Goal: Task Accomplishment & Management: Complete application form

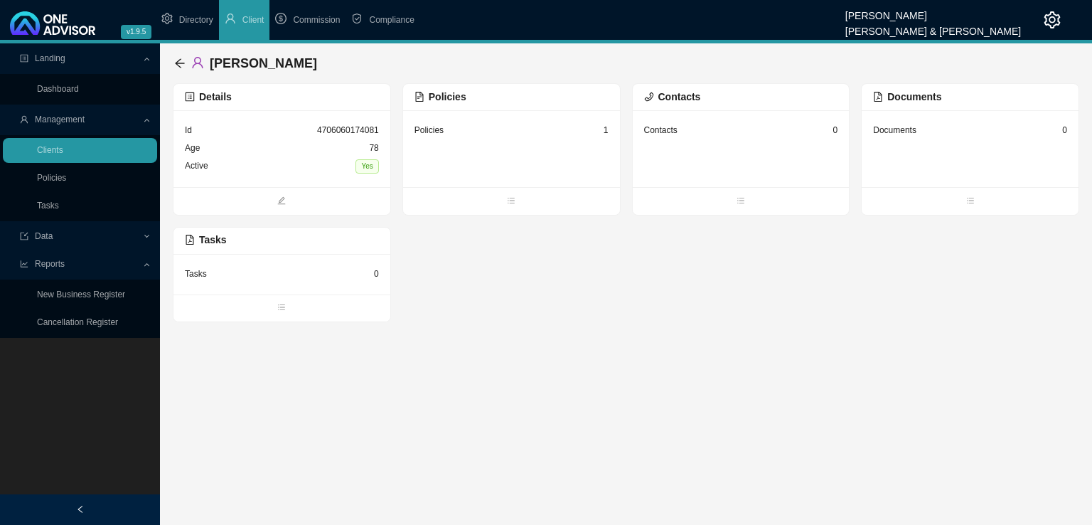
click at [369, 109] on div "Details" at bounding box center [281, 97] width 217 height 27
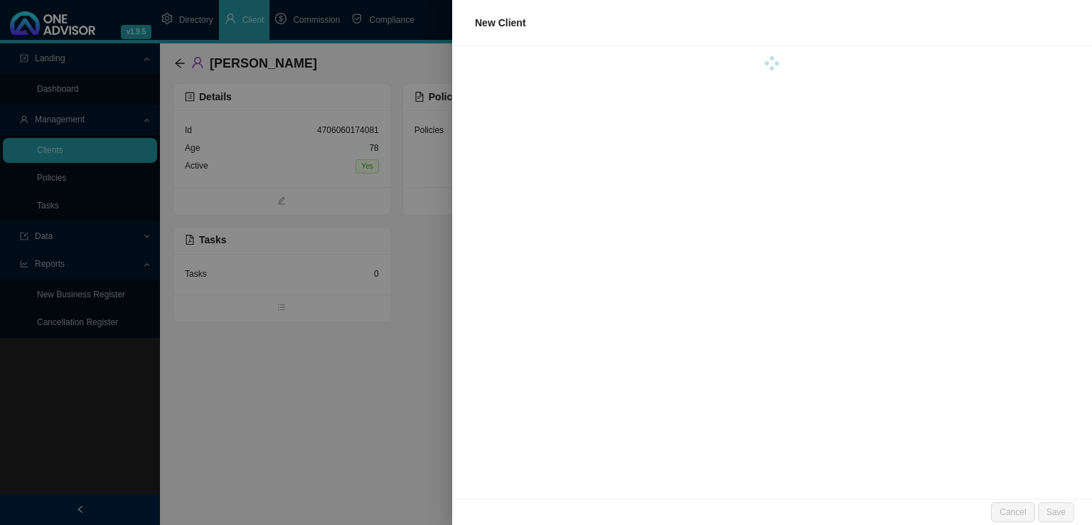
click at [265, 374] on div at bounding box center [546, 262] width 1092 height 525
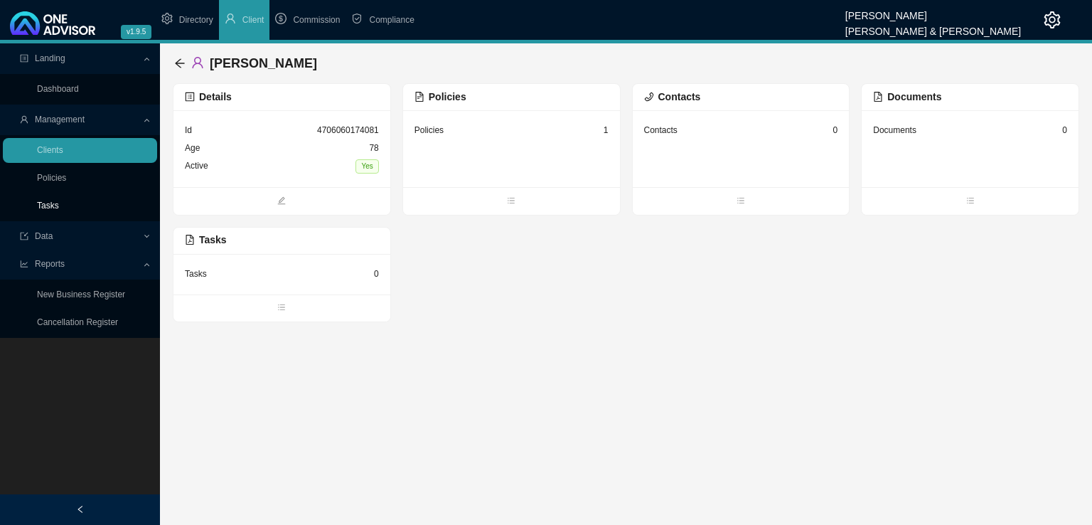
click at [40, 205] on link "Tasks" at bounding box center [48, 205] width 22 height 10
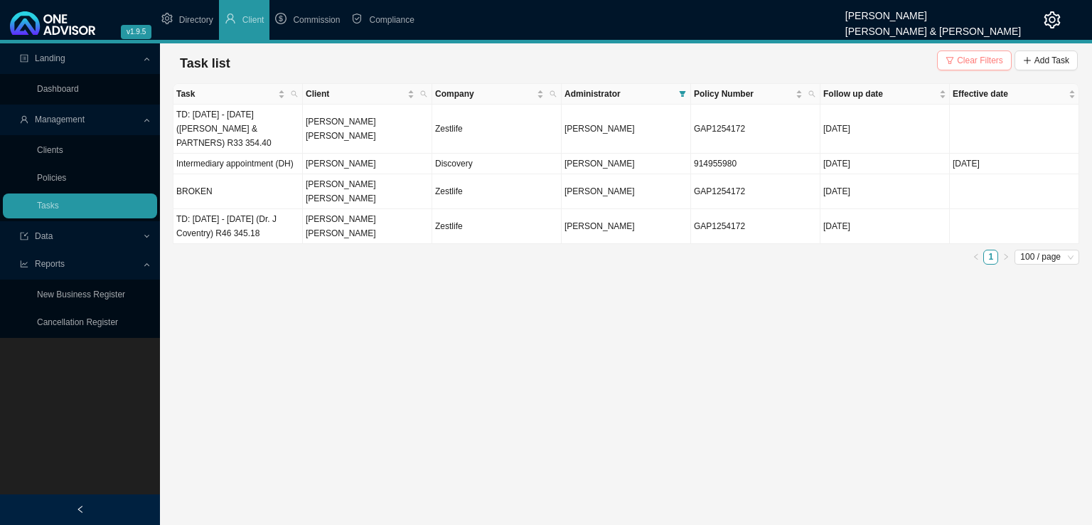
click at [995, 62] on span "Clear Filters" at bounding box center [980, 60] width 46 height 14
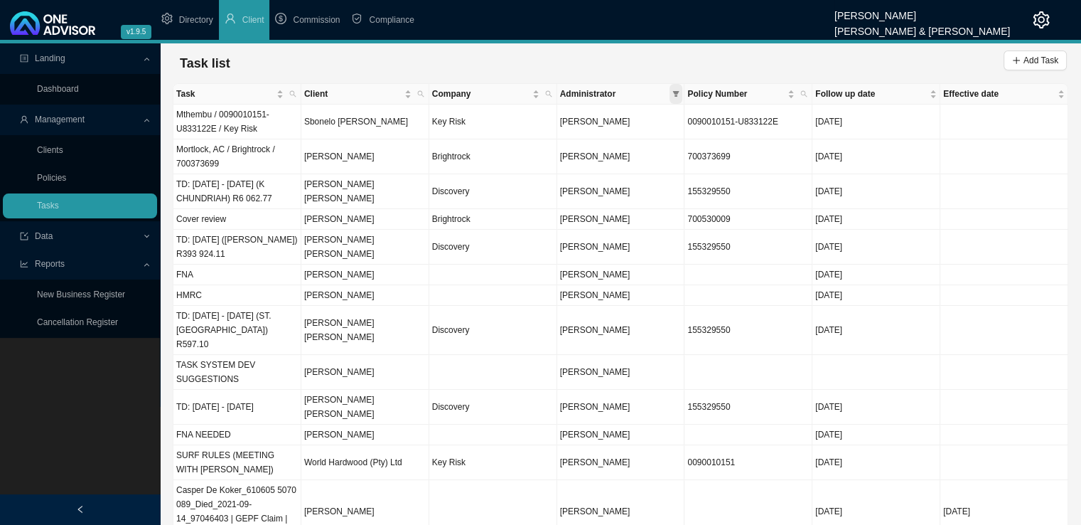
click at [678, 95] on icon "filter" at bounding box center [675, 93] width 7 height 7
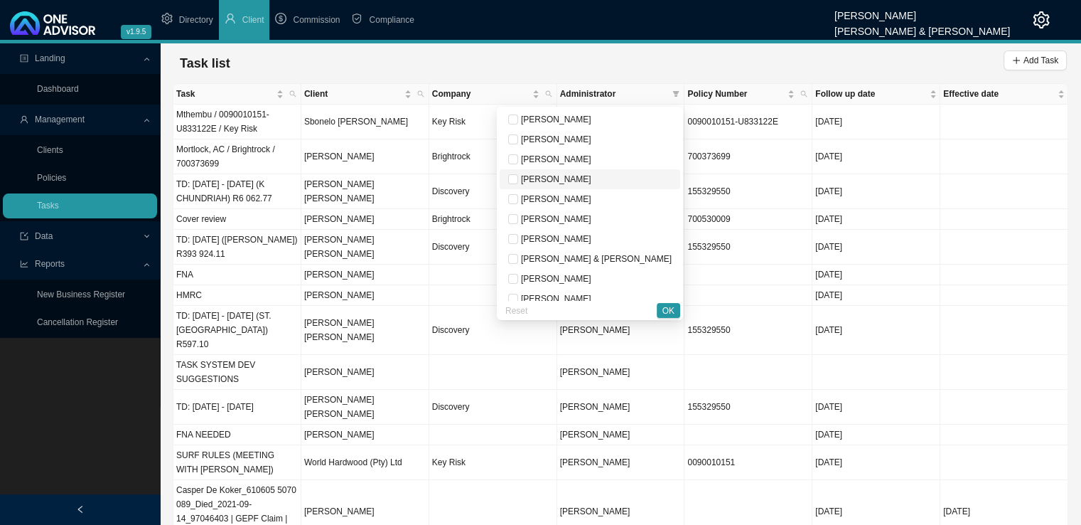
click at [591, 178] on span "[PERSON_NAME]" at bounding box center [554, 179] width 73 height 10
checkbox input "true"
click at [667, 301] on div "Reset OK" at bounding box center [590, 310] width 186 height 20
click at [668, 313] on span "OK" at bounding box center [668, 311] width 12 height 14
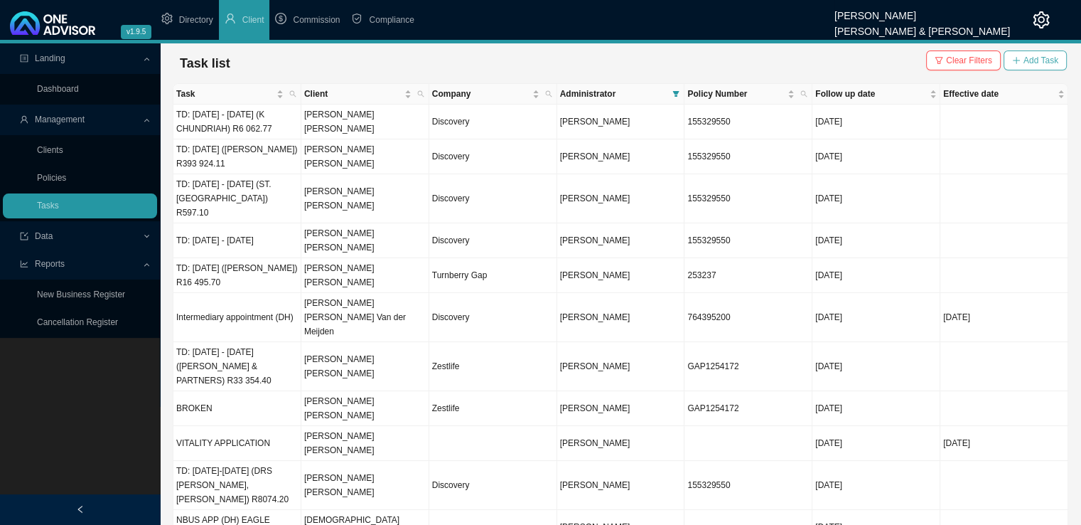
click at [1032, 60] on span "Add Task" at bounding box center [1041, 60] width 35 height 14
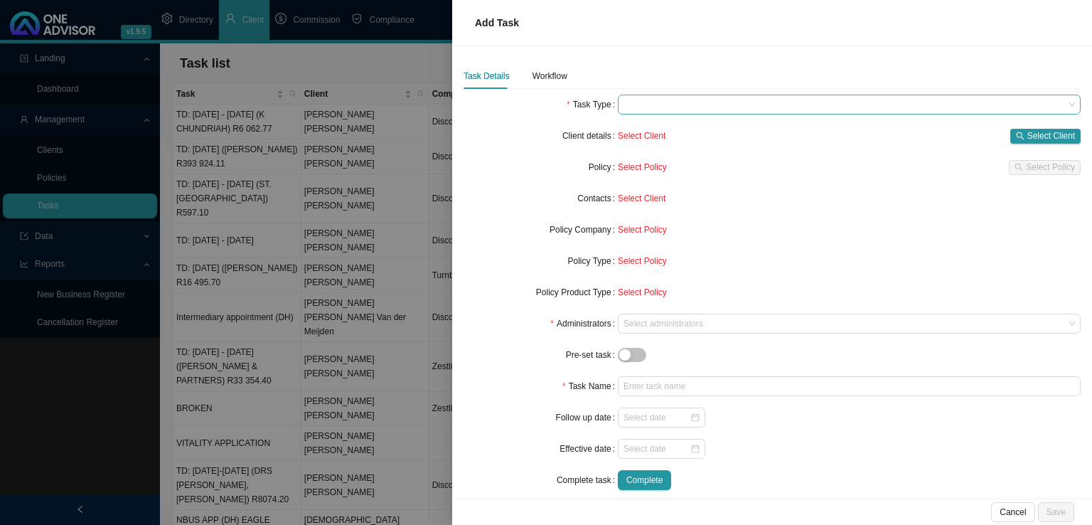
click at [646, 107] on span at bounding box center [848, 104] width 451 height 18
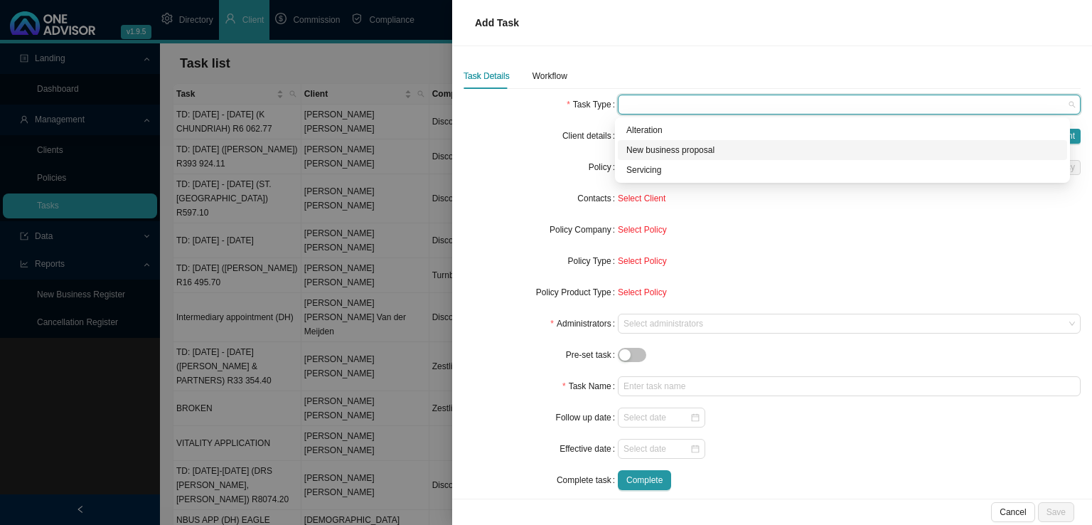
click at [669, 150] on div "New business proposal" at bounding box center [842, 150] width 432 height 14
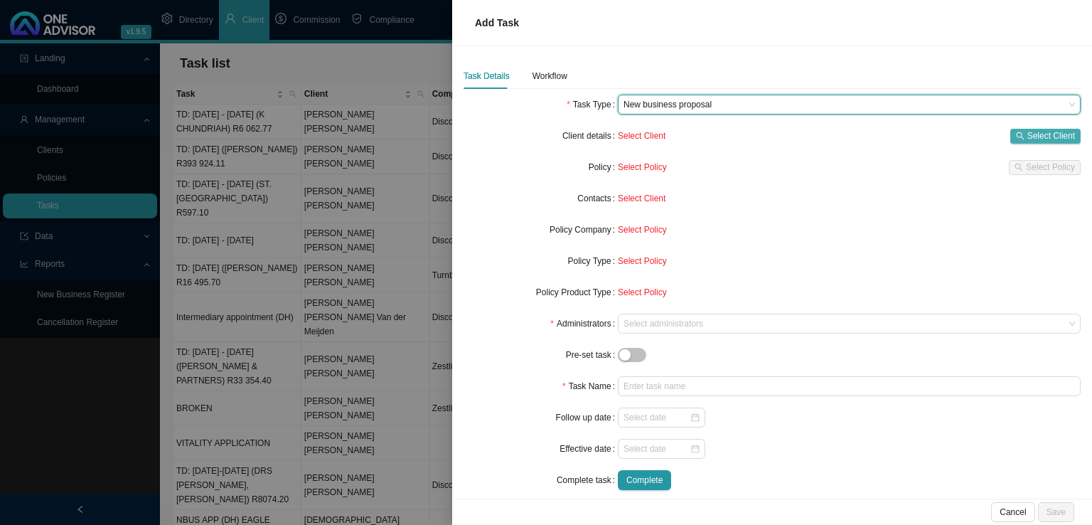
click at [1040, 139] on span "Select Client" at bounding box center [1051, 136] width 48 height 14
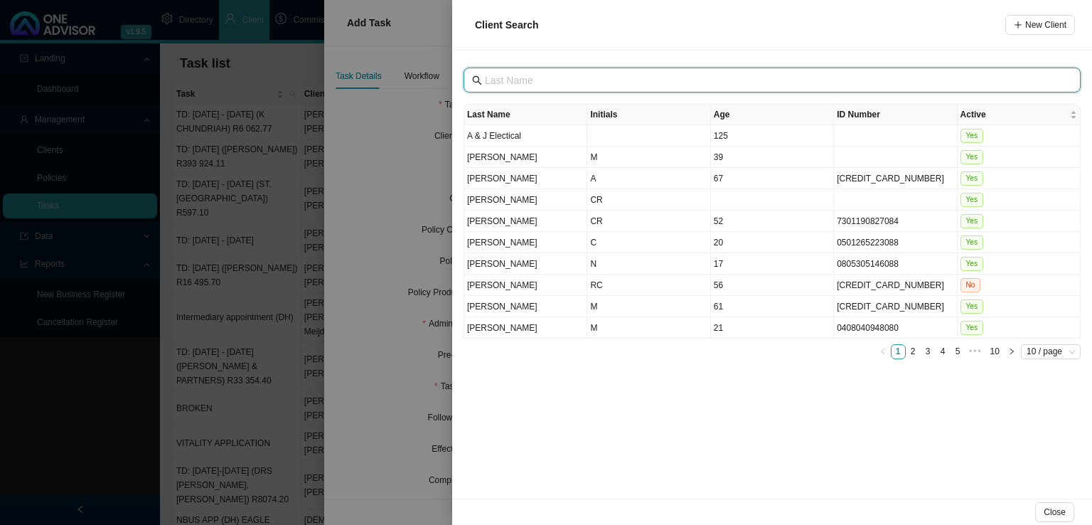
click at [542, 80] on input "text" at bounding box center [773, 81] width 577 height 16
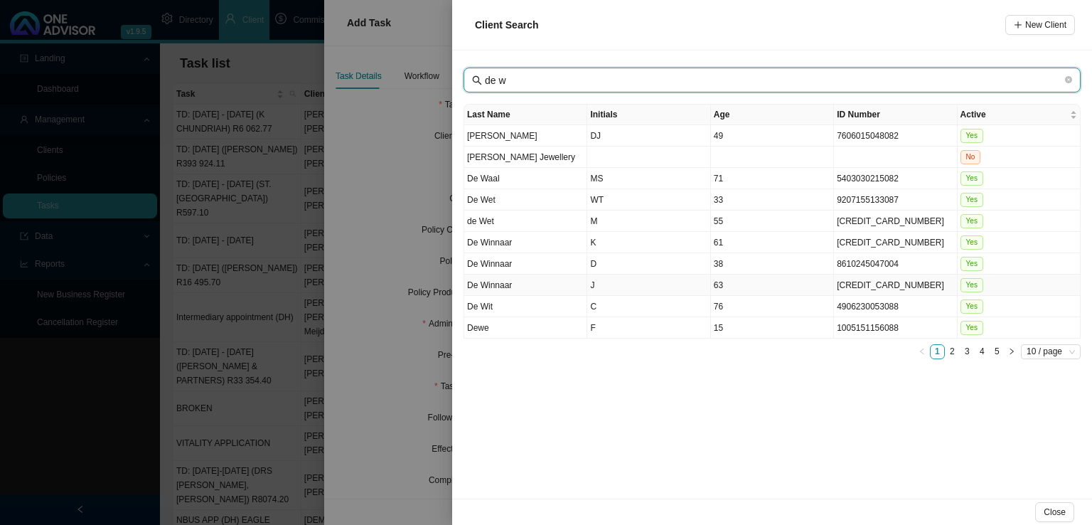
type input "de w"
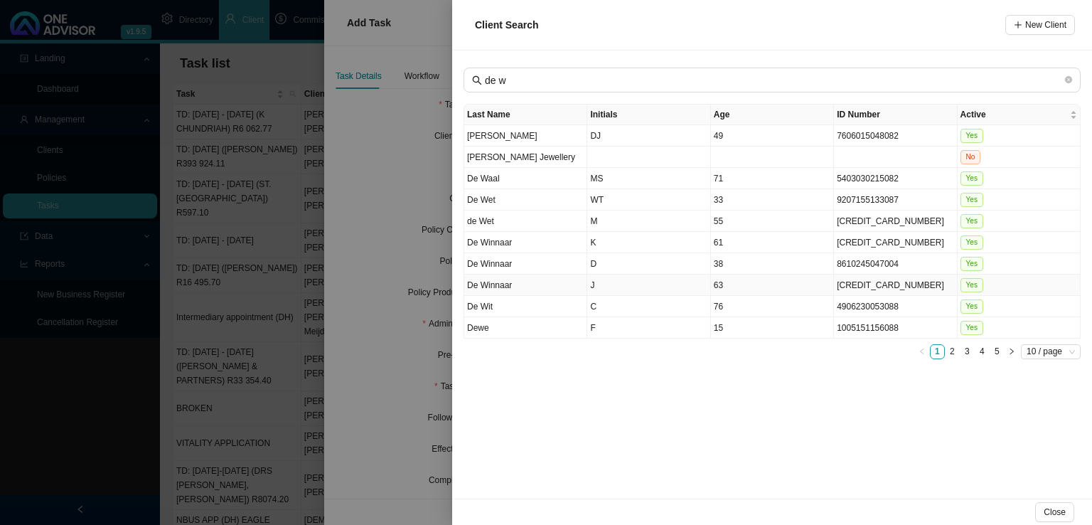
click at [529, 279] on td "De Winnaar" at bounding box center [525, 284] width 123 height 21
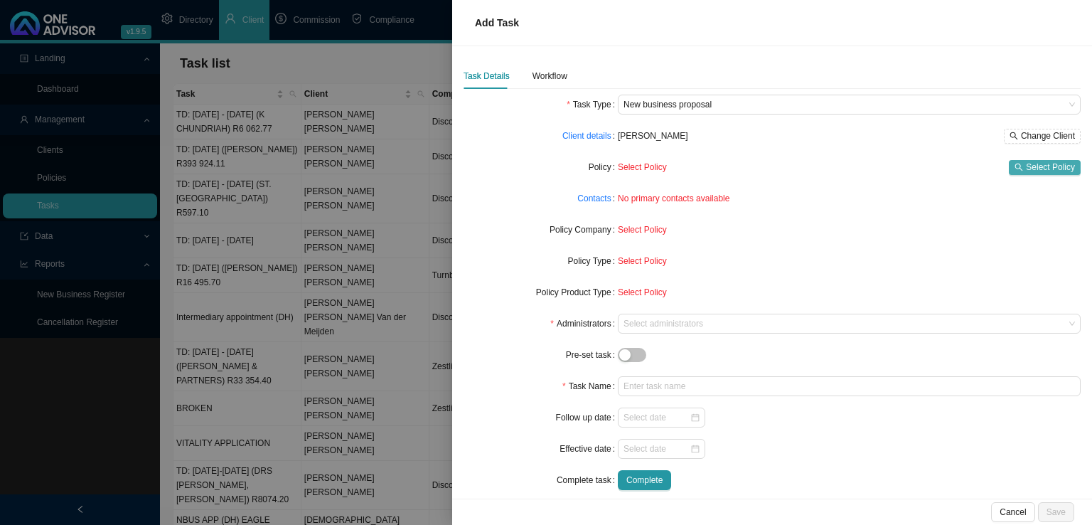
click at [1029, 163] on span "Select Policy" at bounding box center [1050, 167] width 49 height 14
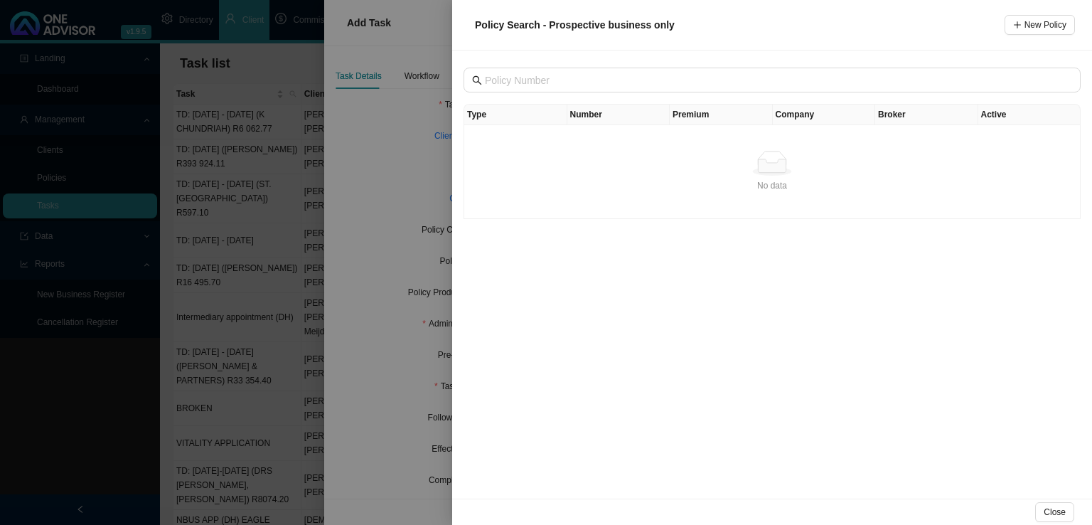
click at [557, 159] on div "No data" at bounding box center [772, 163] width 604 height 25
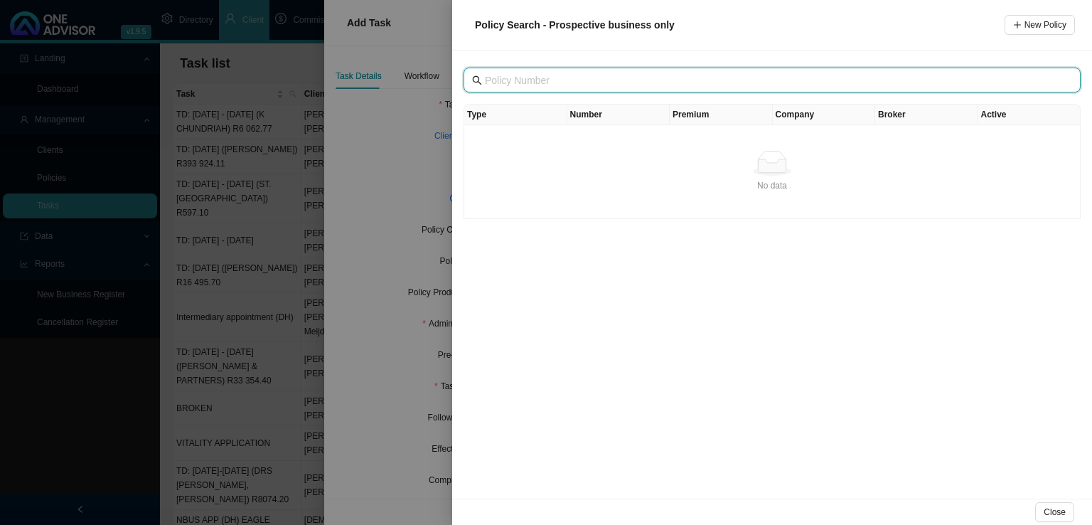
click at [537, 78] on input "text" at bounding box center [773, 81] width 577 height 16
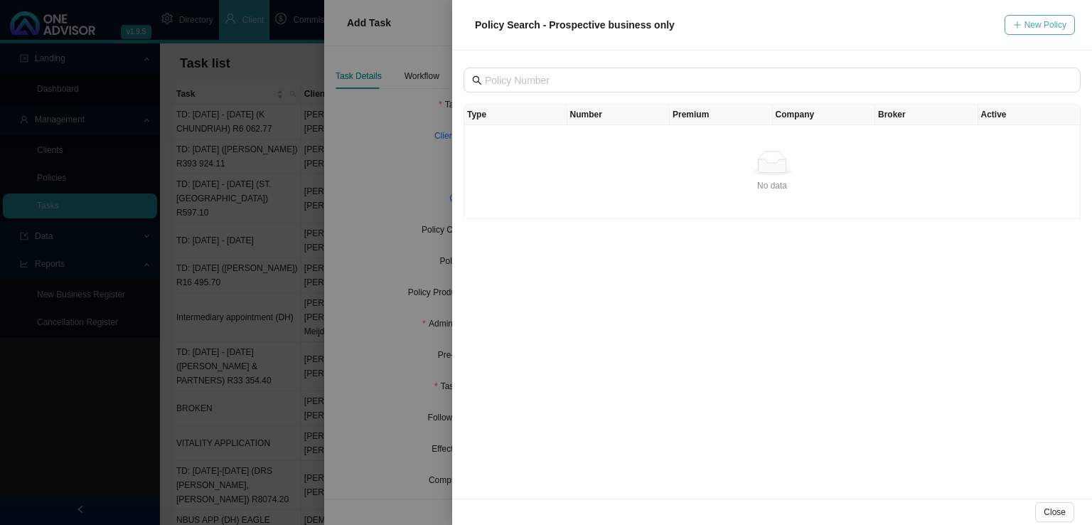
click at [1041, 18] on span "New Policy" at bounding box center [1045, 25] width 42 height 14
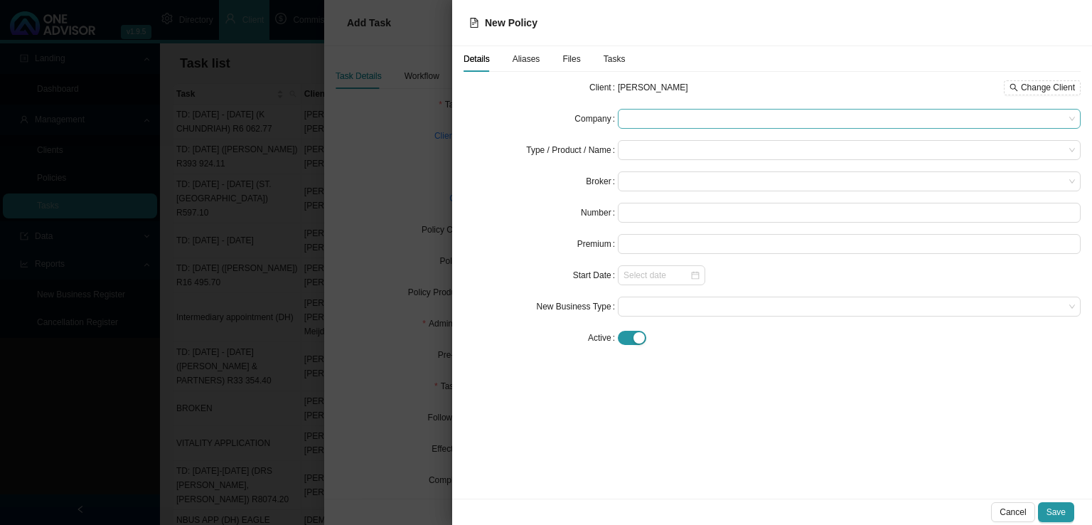
click at [702, 112] on span at bounding box center [848, 118] width 451 height 18
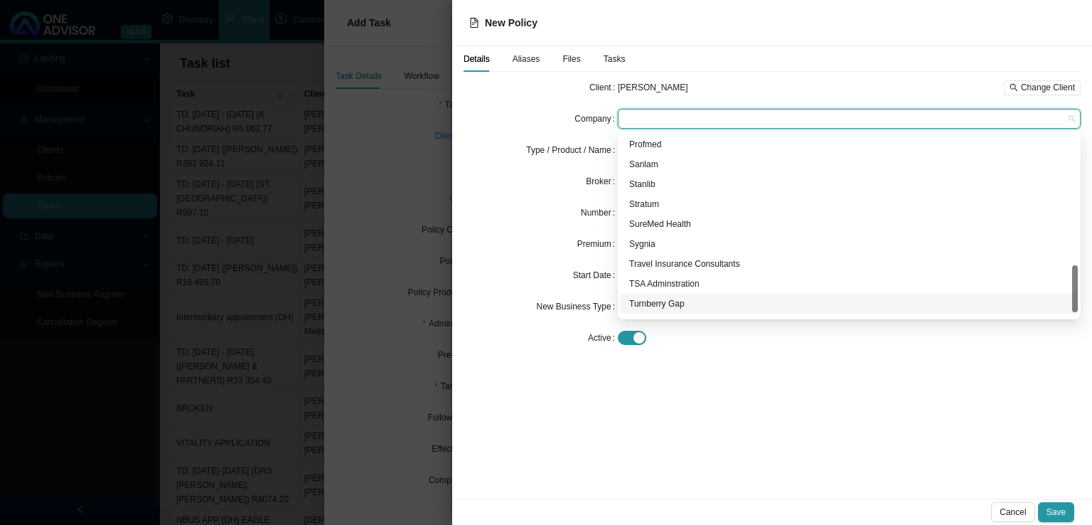
click at [655, 308] on div "Turnberry Gap" at bounding box center [849, 303] width 440 height 14
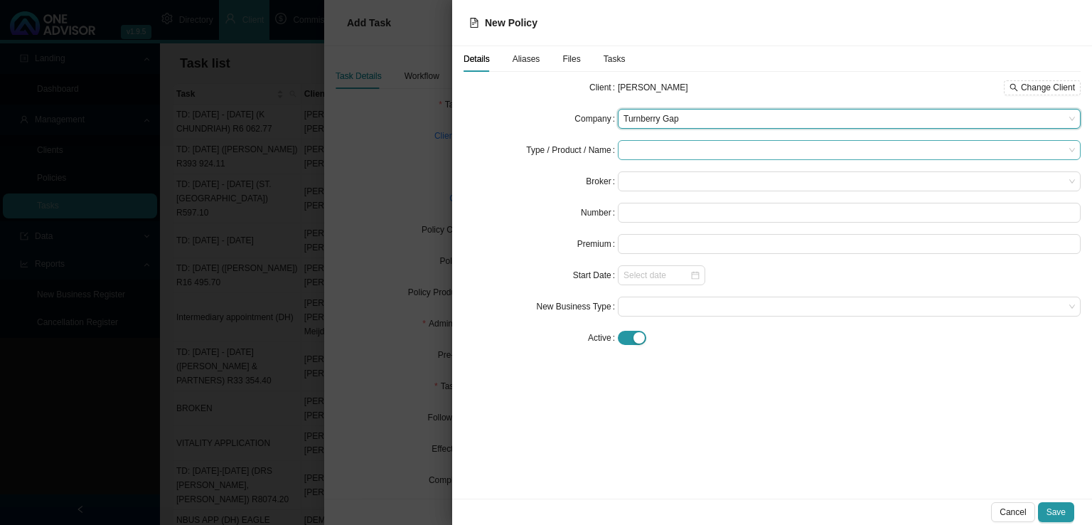
click at [649, 154] on input "search" at bounding box center [843, 150] width 441 height 18
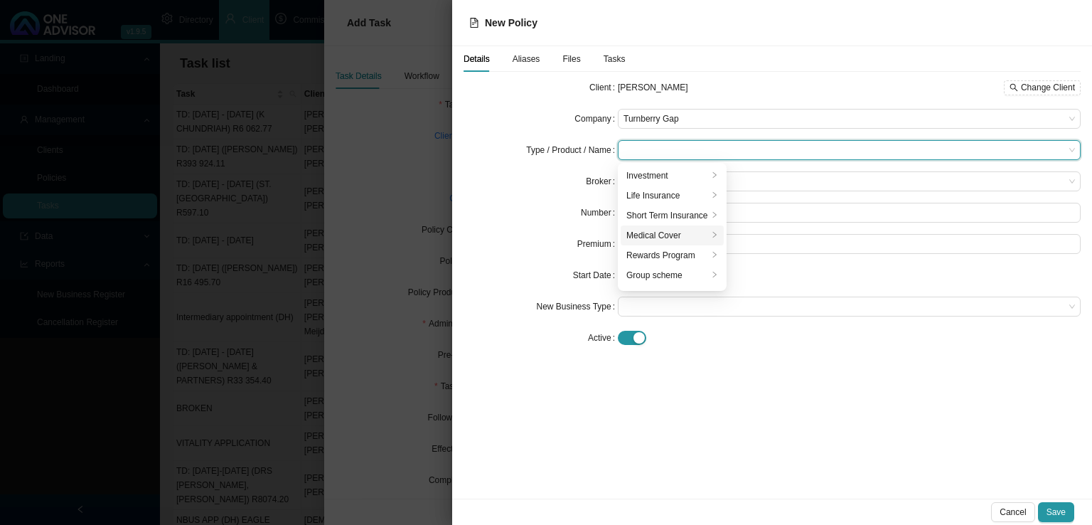
click at [646, 236] on div "Medical Cover" at bounding box center [667, 235] width 82 height 14
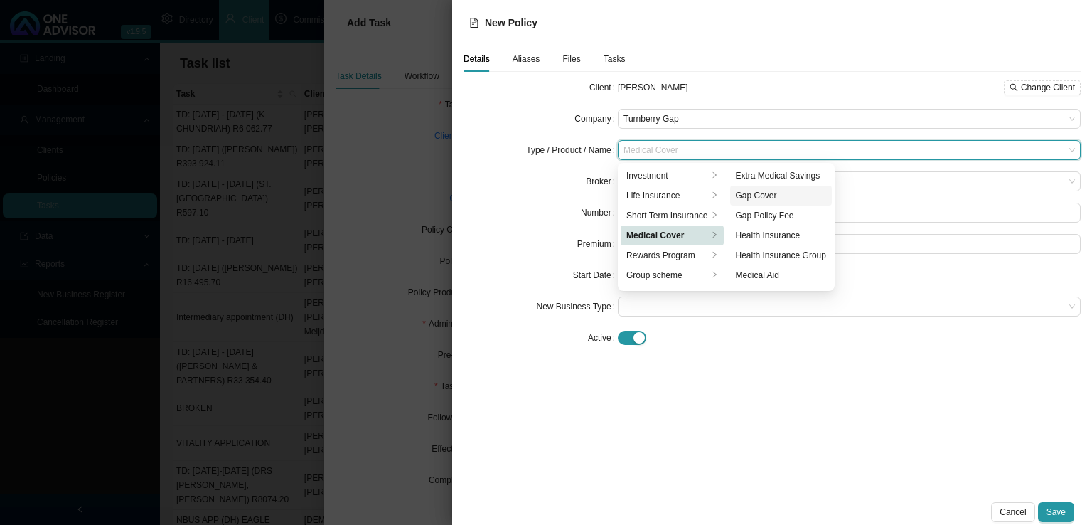
click at [773, 191] on div "Gap Cover" at bounding box center [781, 195] width 90 height 14
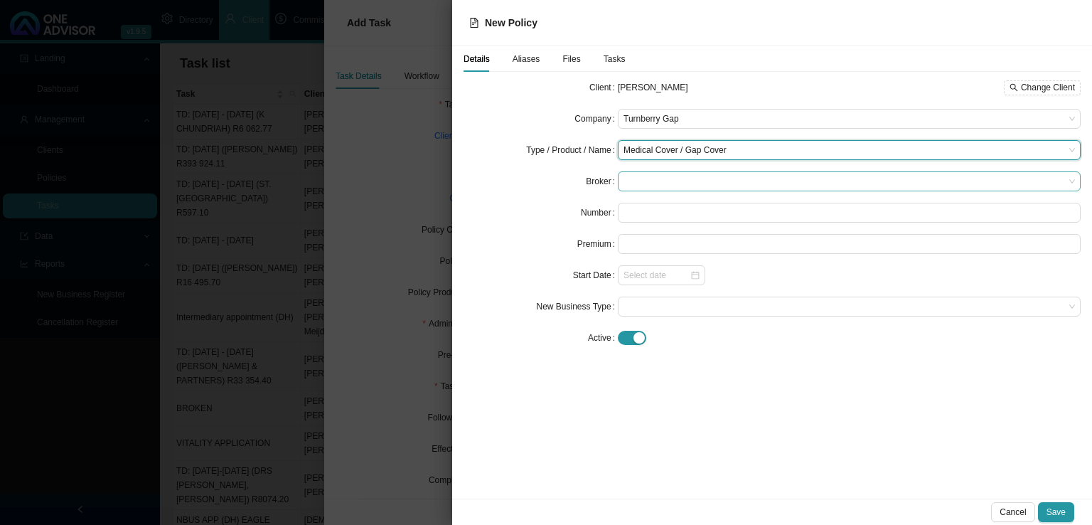
click at [657, 186] on span at bounding box center [848, 181] width 451 height 18
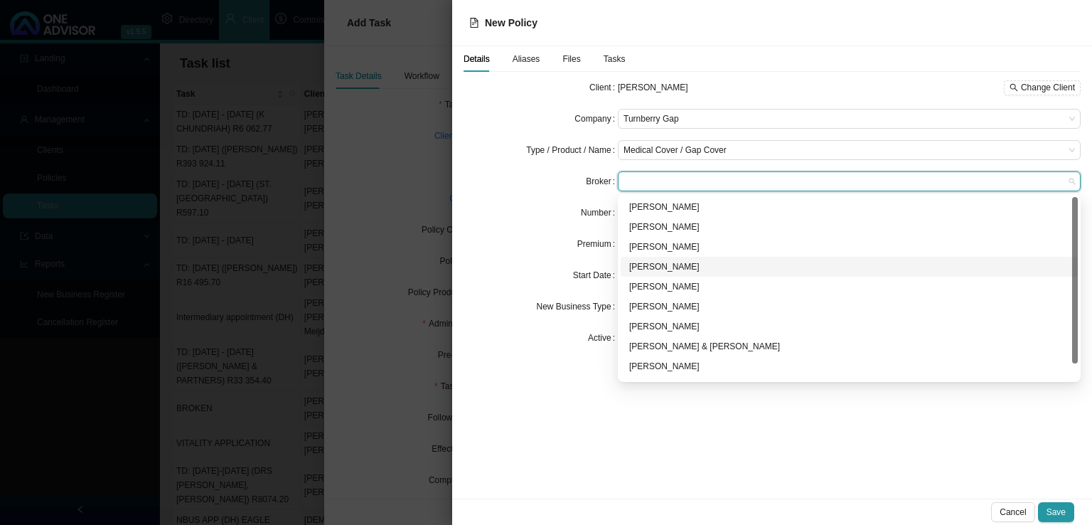
click at [654, 261] on div "[PERSON_NAME]" at bounding box center [849, 266] width 440 height 14
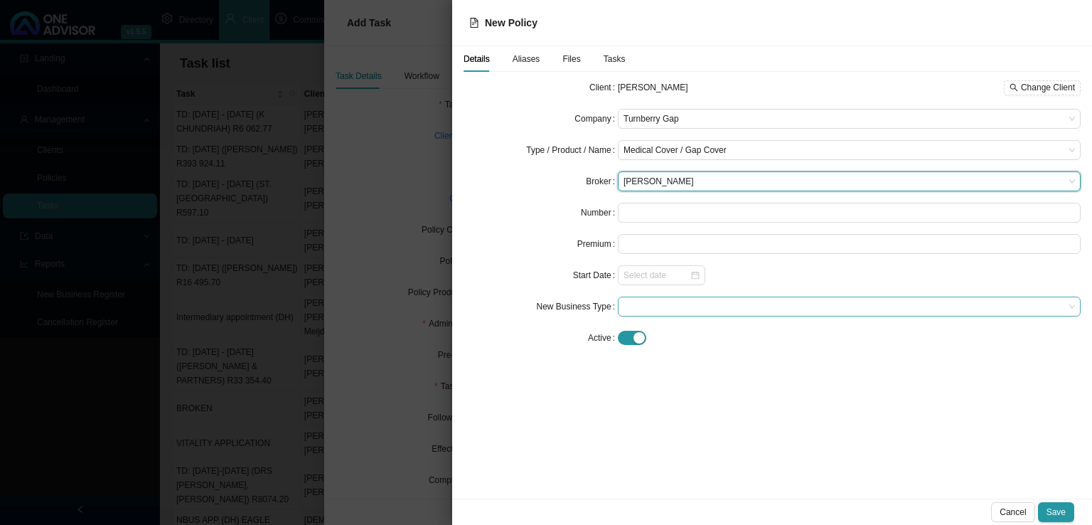
click at [658, 307] on span at bounding box center [848, 306] width 451 height 18
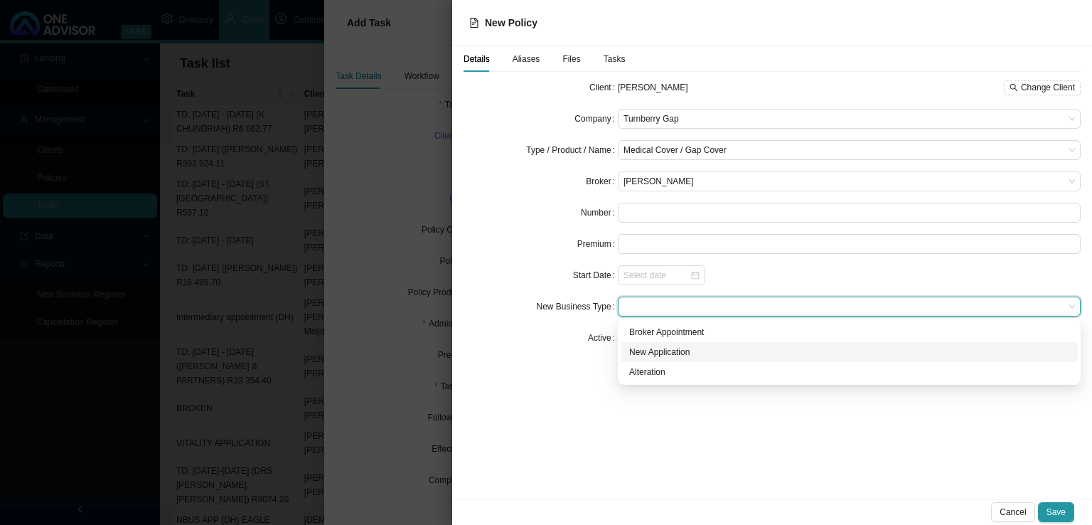
click at [640, 353] on div "New Application" at bounding box center [849, 352] width 440 height 14
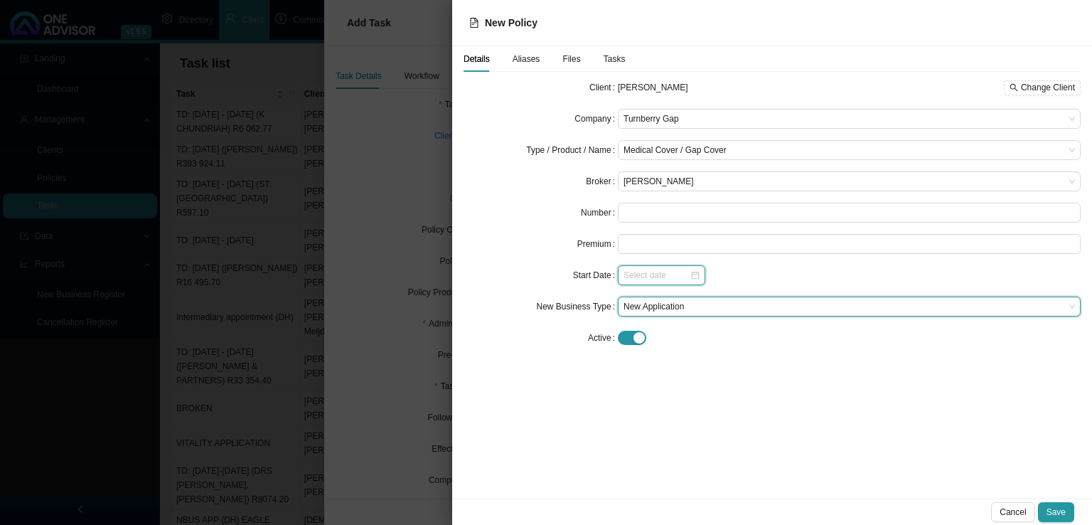
click at [623, 279] on input at bounding box center [656, 275] width 66 height 14
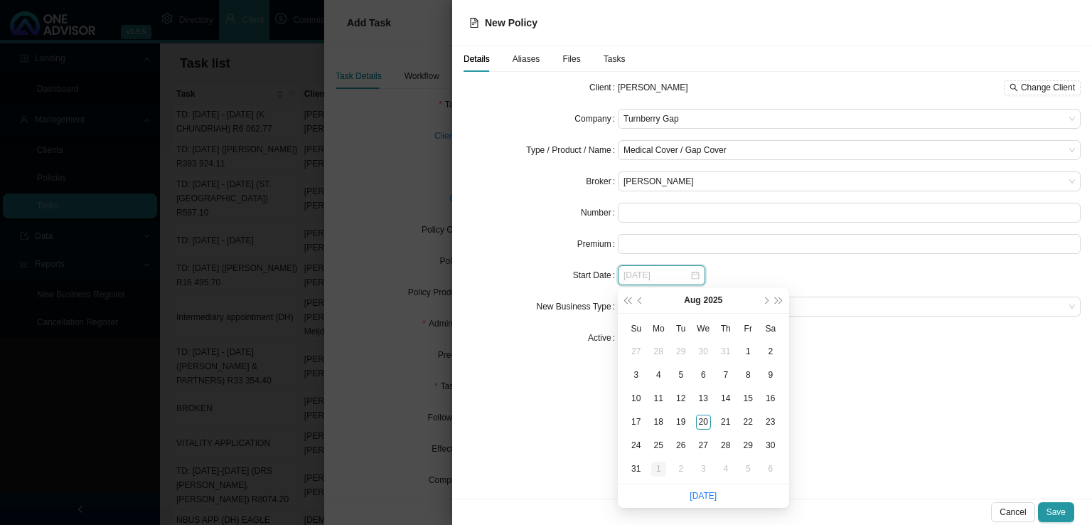
type input "[DATE]"
click at [657, 468] on div "1" at bounding box center [658, 468] width 15 height 15
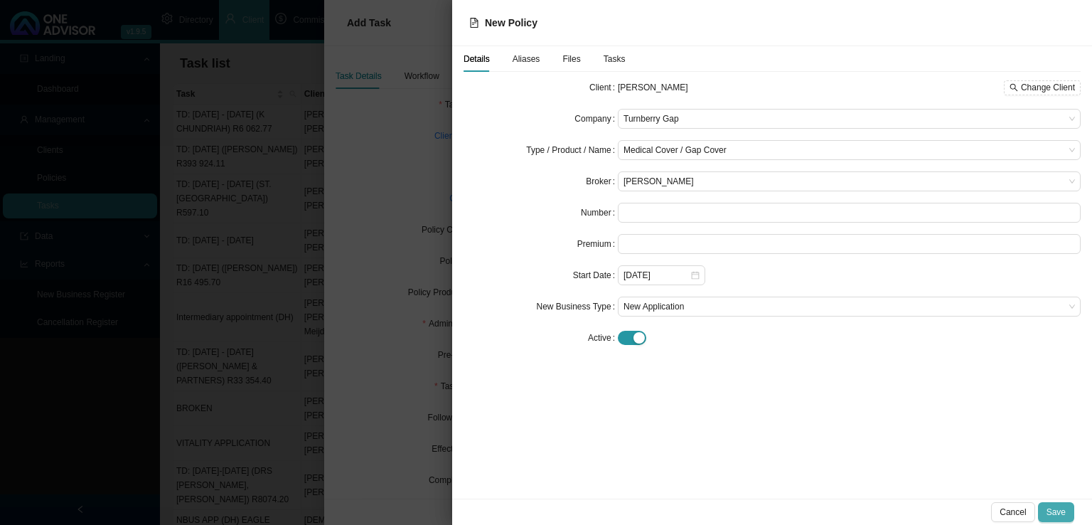
click at [1062, 515] on span "Save" at bounding box center [1055, 512] width 19 height 14
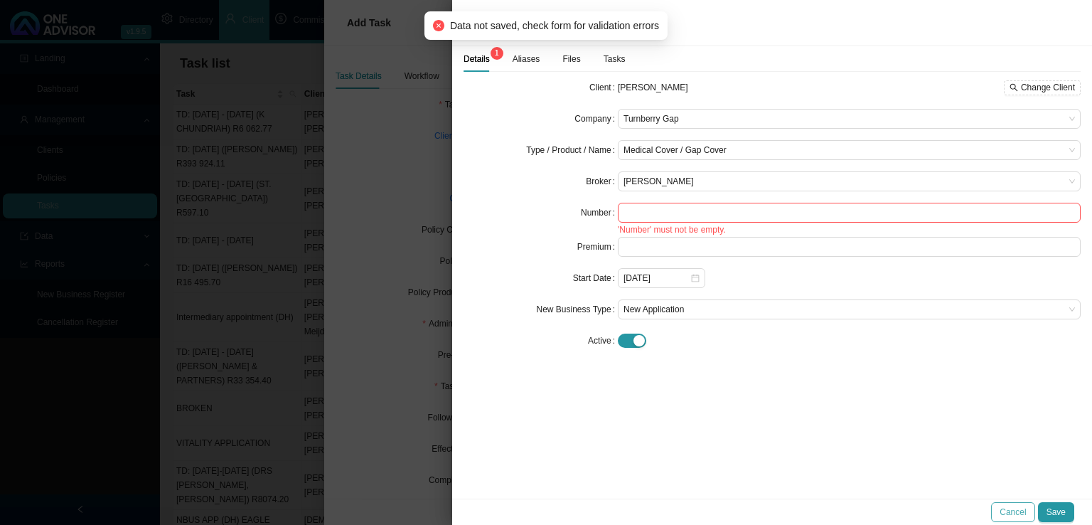
click at [1021, 506] on span "Cancel" at bounding box center [1012, 512] width 26 height 14
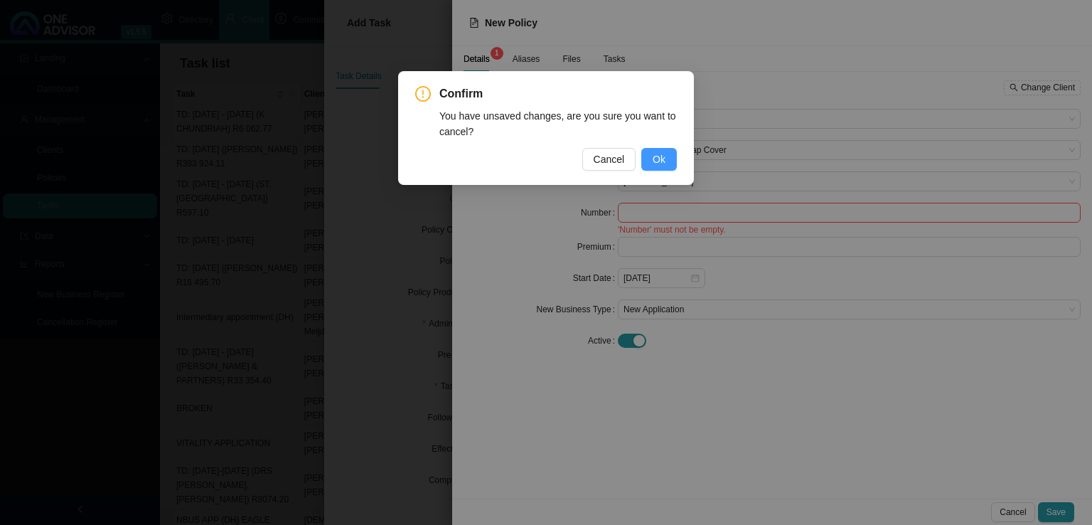
click at [665, 151] on span "Ok" at bounding box center [659, 159] width 13 height 16
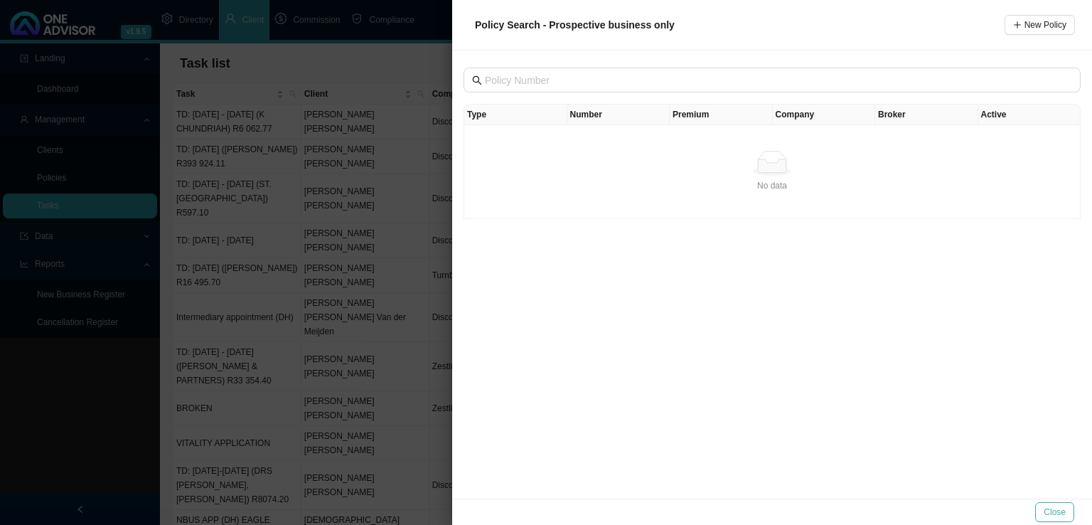
click at [1060, 511] on span "Close" at bounding box center [1054, 512] width 22 height 14
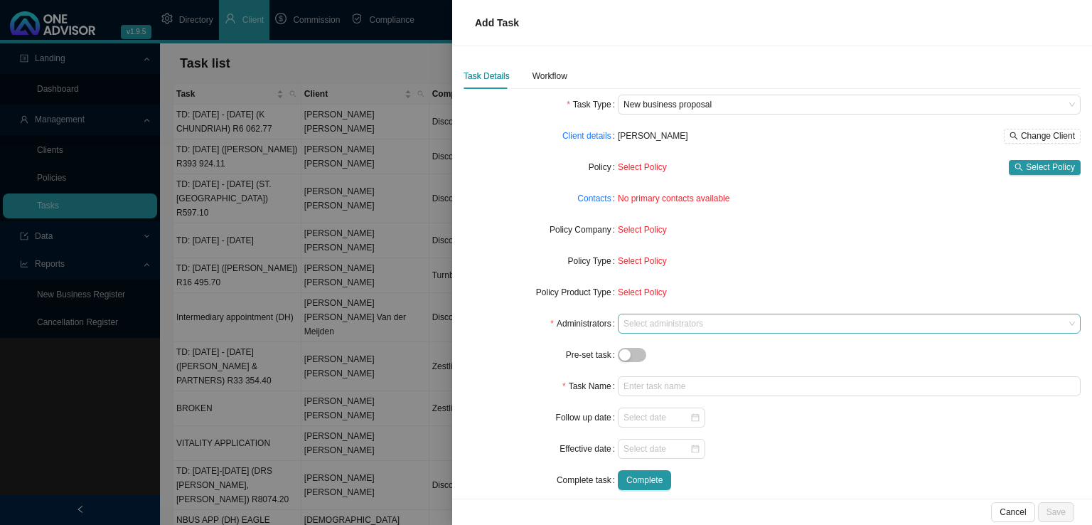
click at [644, 323] on div at bounding box center [843, 323] width 444 height 11
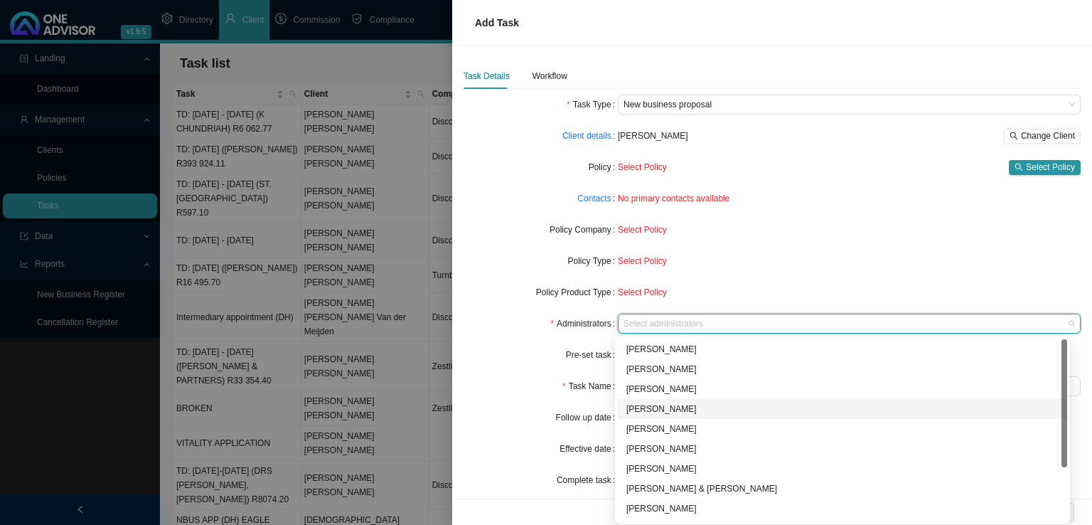
click at [642, 407] on div "[PERSON_NAME]" at bounding box center [842, 409] width 432 height 14
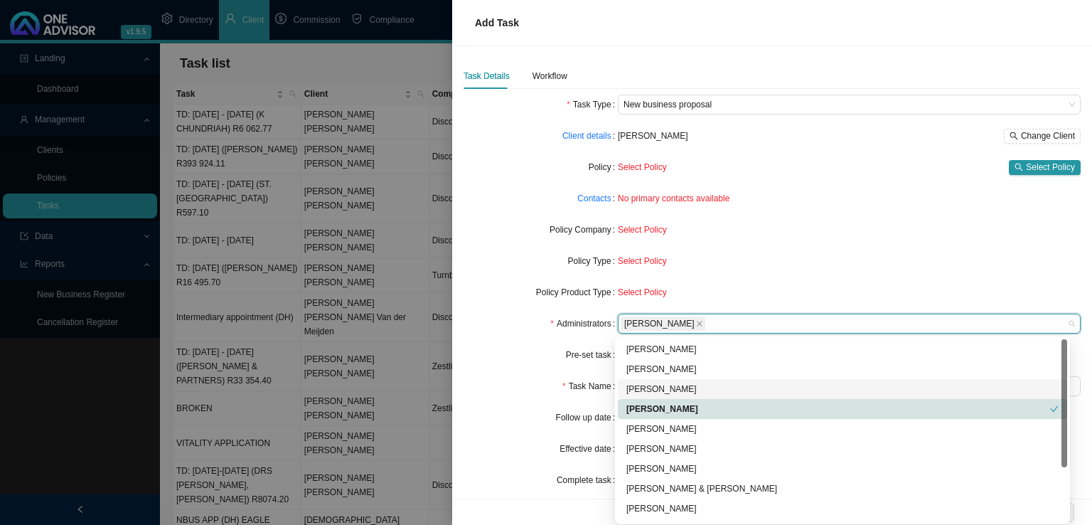
click at [497, 357] on div "Pre-set task" at bounding box center [540, 355] width 154 height 20
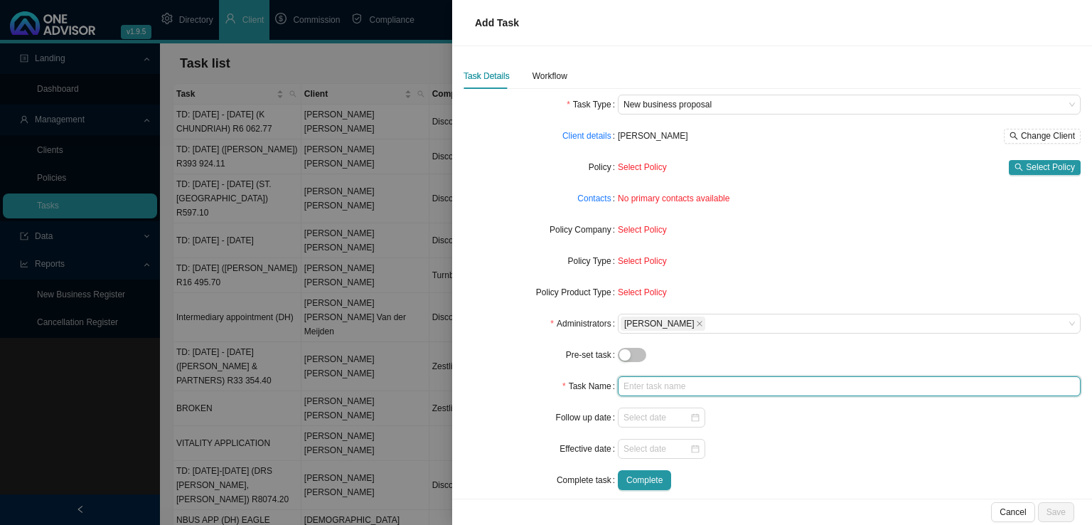
click at [630, 385] on input "text" at bounding box center [849, 386] width 463 height 20
type input "G"
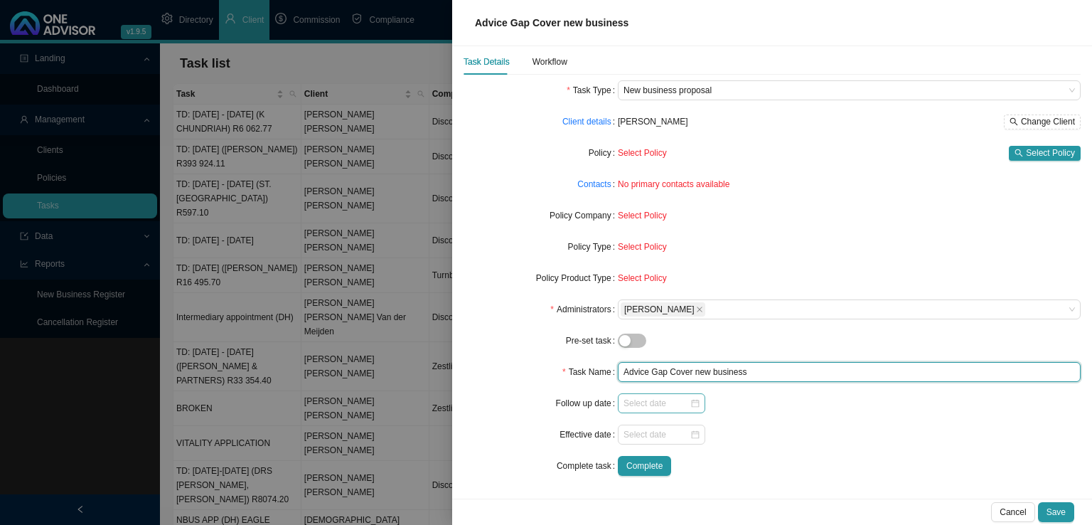
type input "Advice Gap Cover new business"
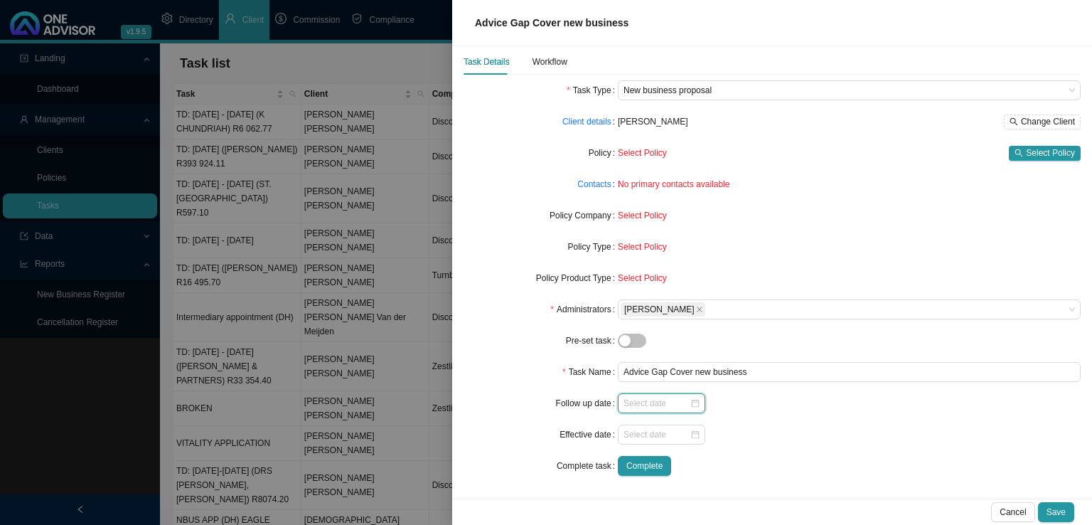
click at [655, 397] on input at bounding box center [656, 403] width 66 height 14
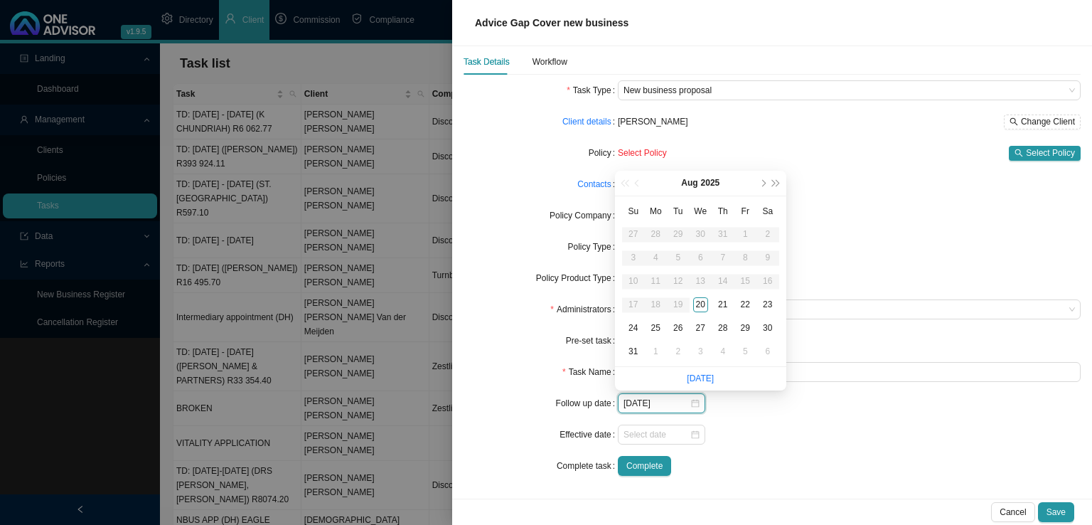
type input "[DATE]"
click at [661, 333] on div "25" at bounding box center [655, 328] width 15 height 15
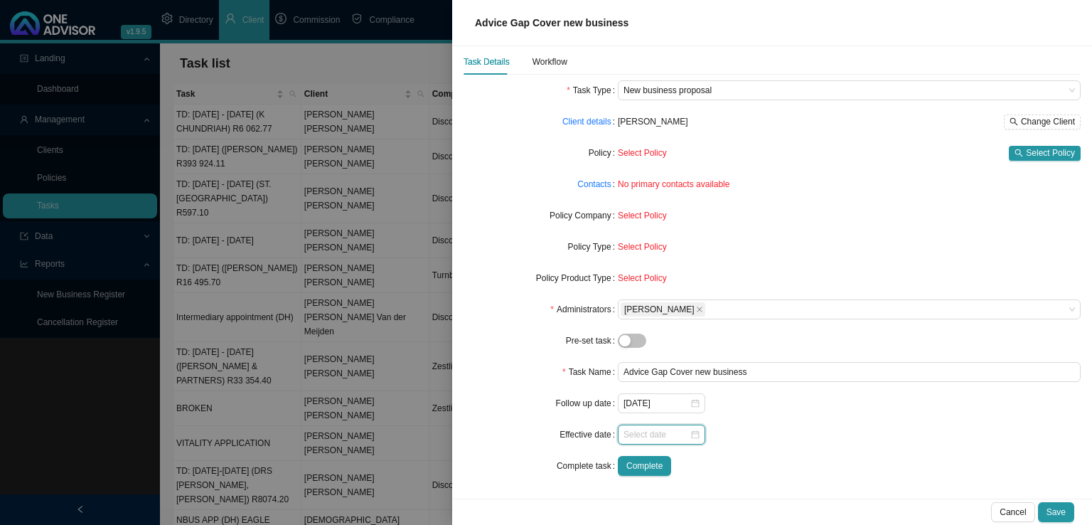
click at [630, 436] on input at bounding box center [656, 434] width 66 height 14
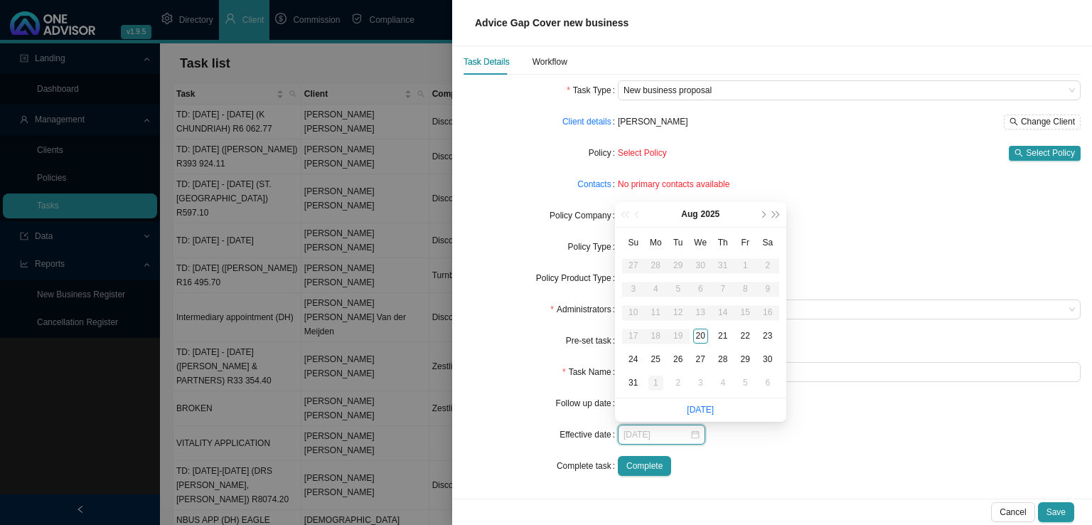
type input "[DATE]"
click at [651, 384] on div "1" at bounding box center [655, 382] width 15 height 15
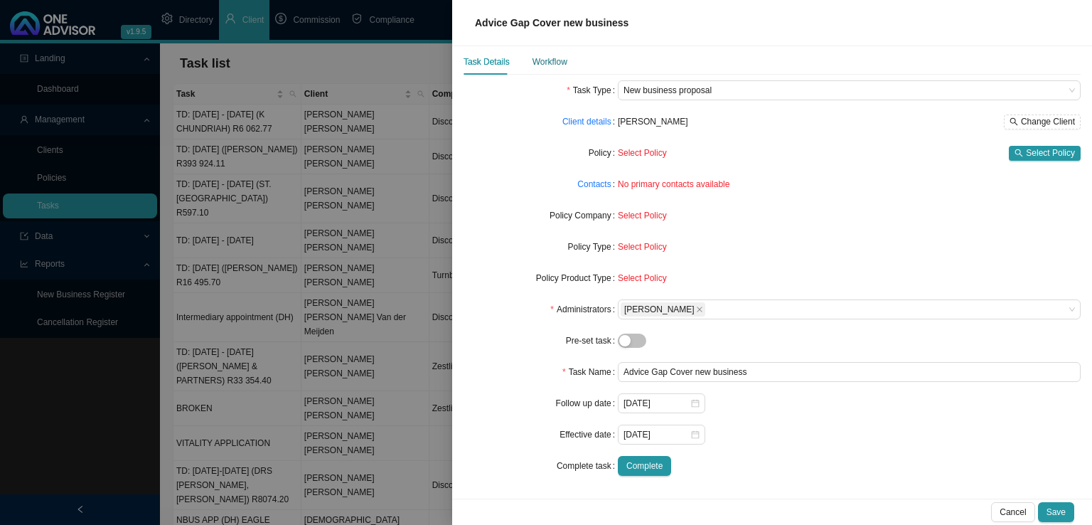
click at [544, 65] on div "Workflow" at bounding box center [549, 62] width 35 height 14
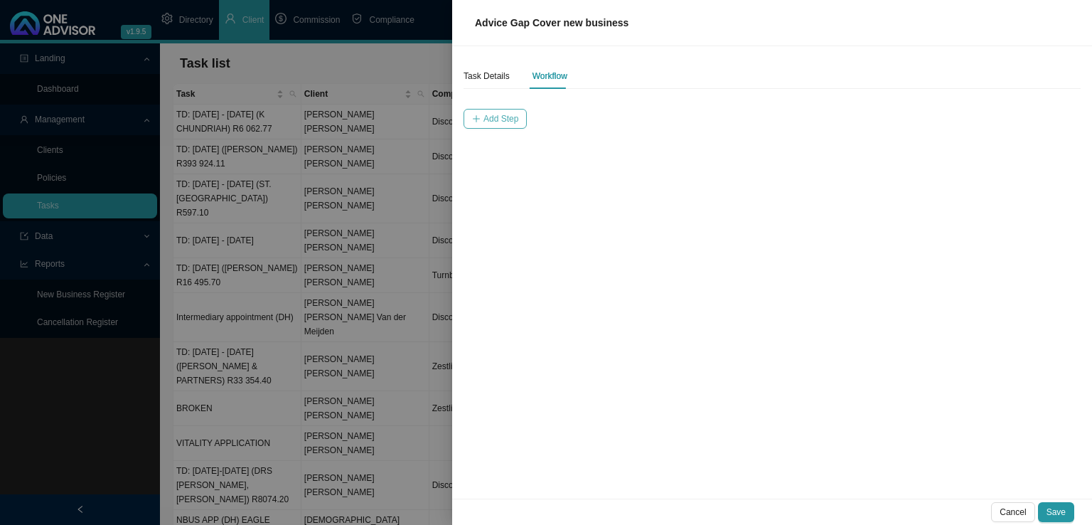
click at [493, 122] on span "Add Step" at bounding box center [500, 119] width 35 height 14
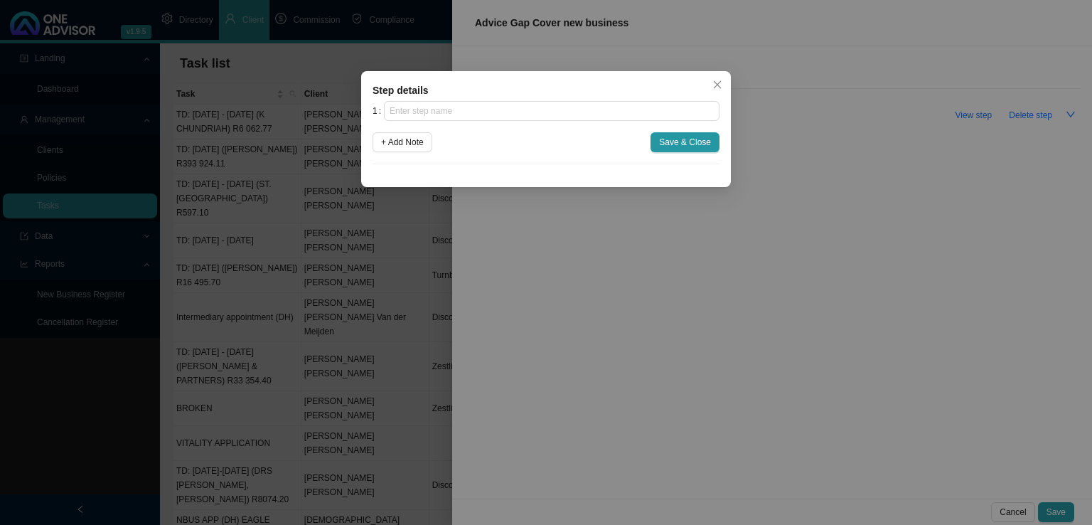
click at [468, 121] on div "1 + Add Note Save & Close" at bounding box center [545, 132] width 347 height 63
click at [471, 113] on input "text" at bounding box center [551, 111] width 335 height 20
type input "Advice"
click at [409, 146] on span "+ Add Note" at bounding box center [402, 142] width 43 height 14
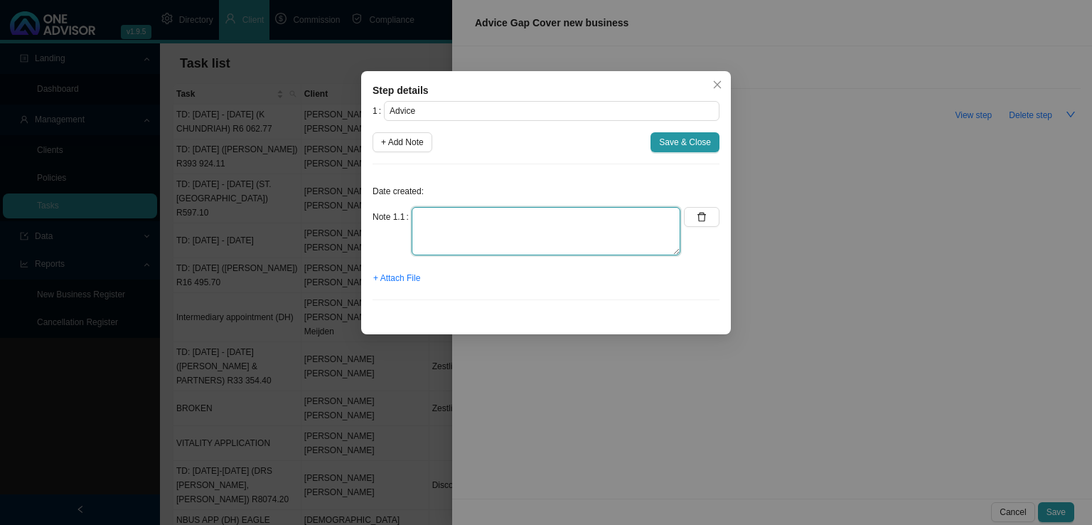
click at [421, 226] on textarea at bounding box center [546, 231] width 269 height 48
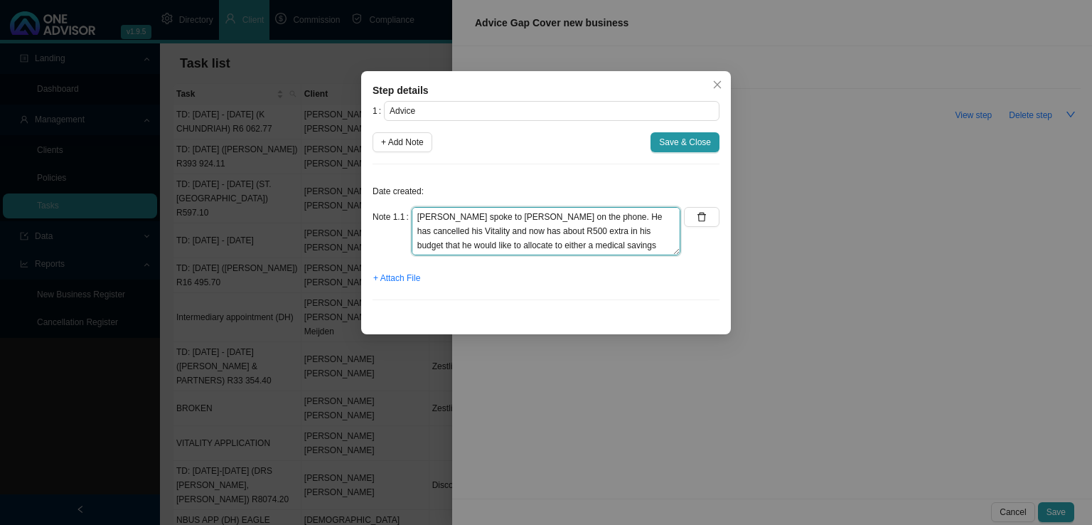
scroll to position [57, 0]
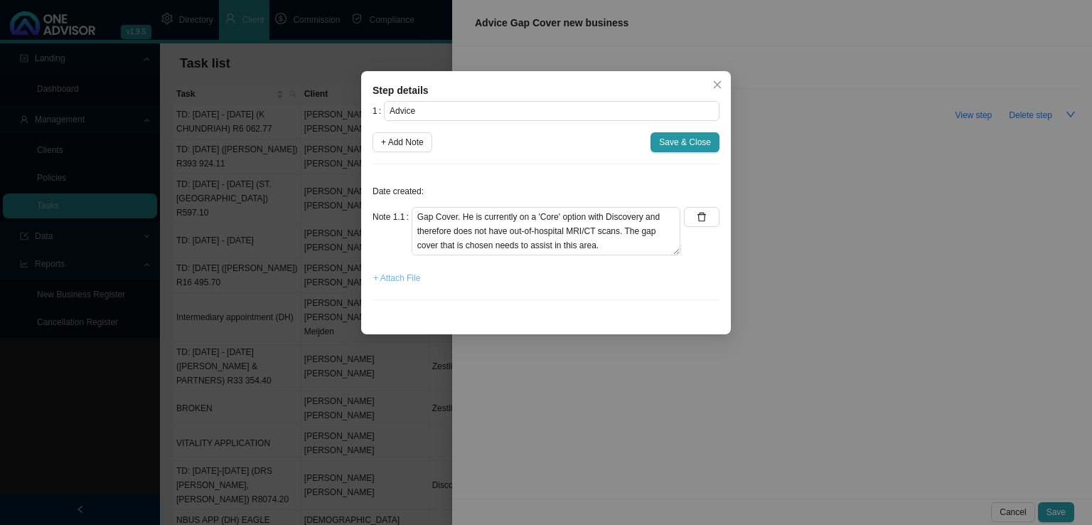
click at [410, 285] on button "+ Attach File" at bounding box center [396, 278] width 48 height 20
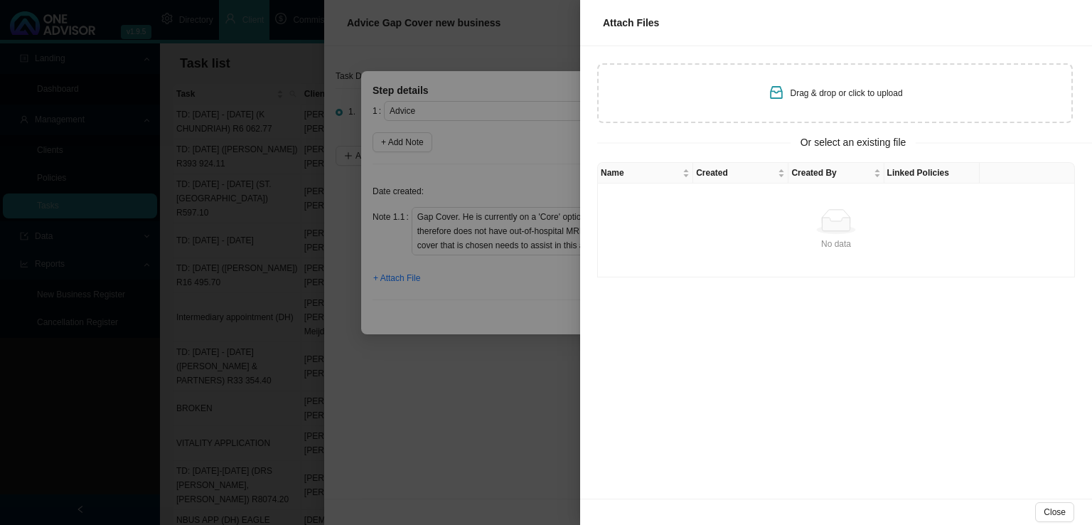
click at [527, 410] on div at bounding box center [546, 262] width 1092 height 525
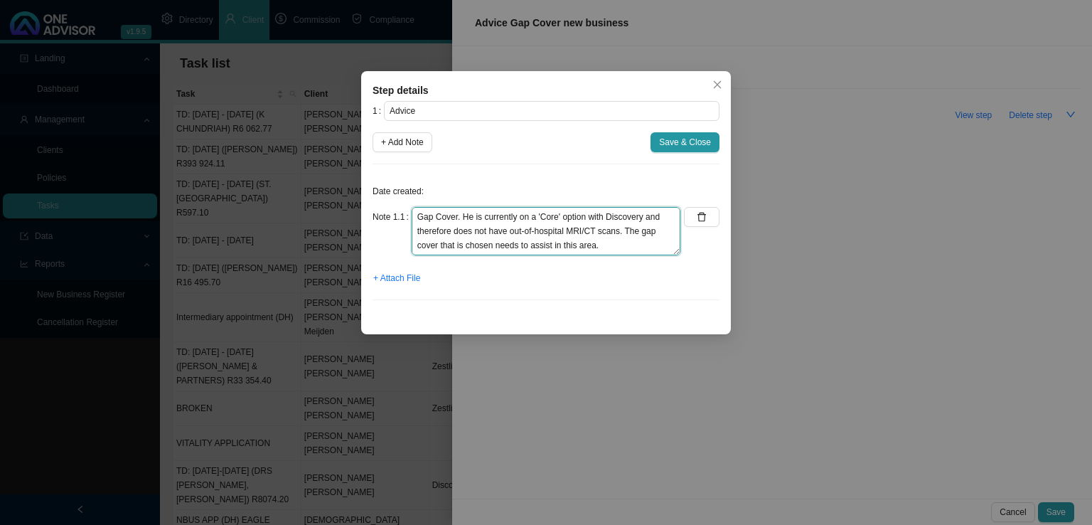
click at [506, 248] on textarea "[PERSON_NAME] spoke to [PERSON_NAME] on the phone. He has cancelled his Vitalit…" at bounding box center [546, 231] width 269 height 48
type textarea "[PERSON_NAME] spoke to [PERSON_NAME] on the phone. He has cancelled his Vitalit…"
click at [670, 141] on span "Save & Close" at bounding box center [685, 142] width 52 height 14
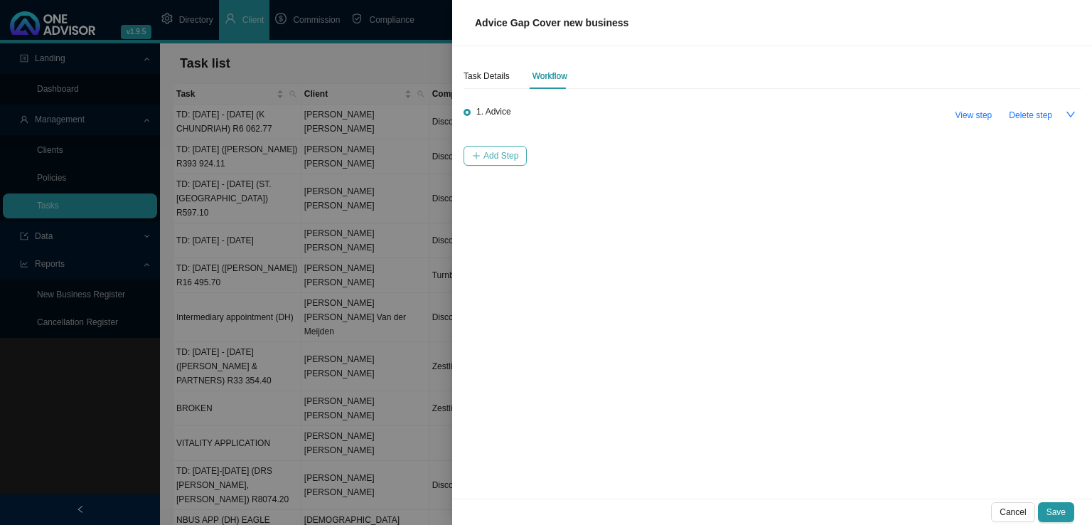
click at [505, 154] on span "Add Step" at bounding box center [500, 156] width 35 height 14
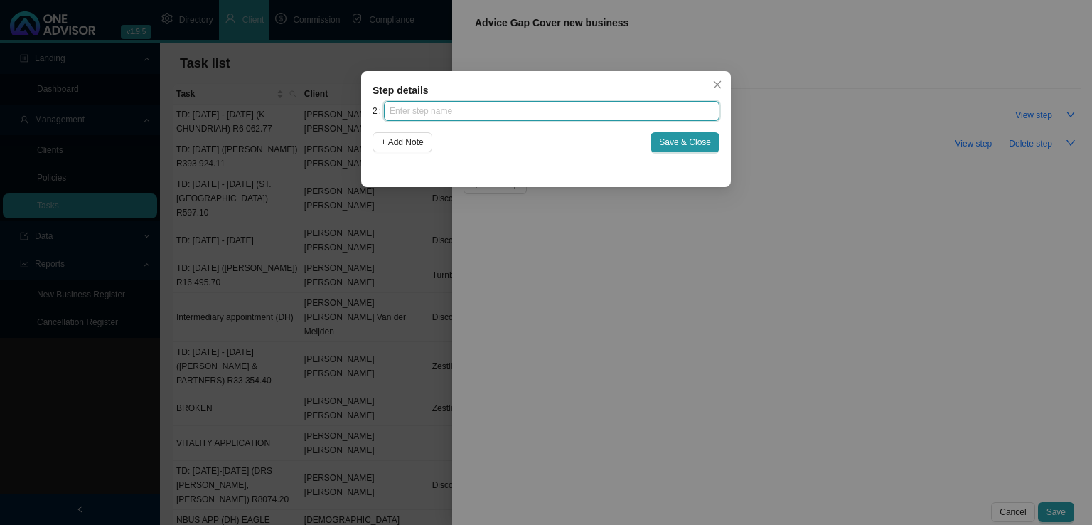
click at [444, 114] on input "text" at bounding box center [551, 111] width 335 height 20
type input "Client instruction"
click at [418, 145] on span "+ Add Note" at bounding box center [402, 142] width 43 height 14
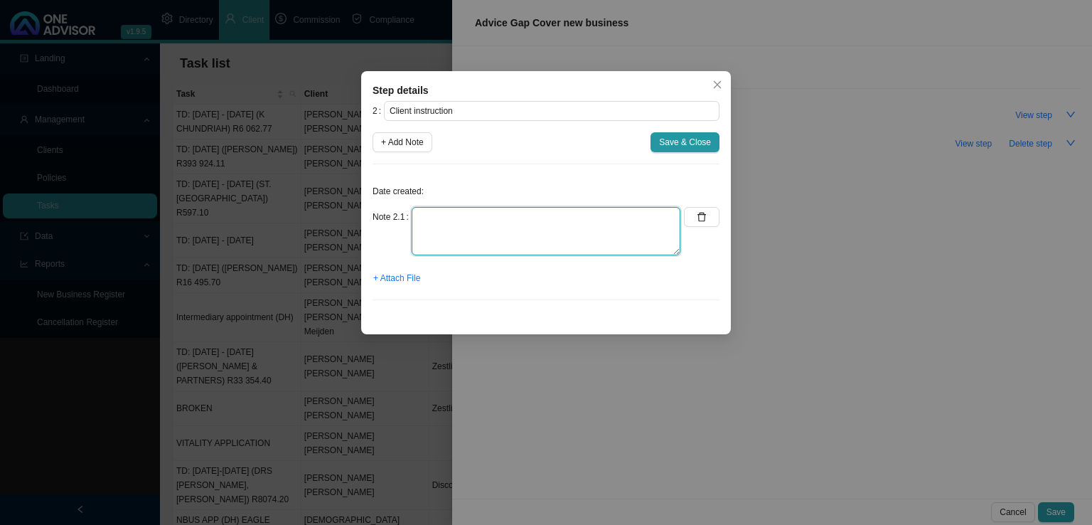
click at [466, 218] on textarea at bounding box center [546, 231] width 269 height 48
type textarea "Received an email from [PERSON_NAME] instructing to go ahead with the gap cover."
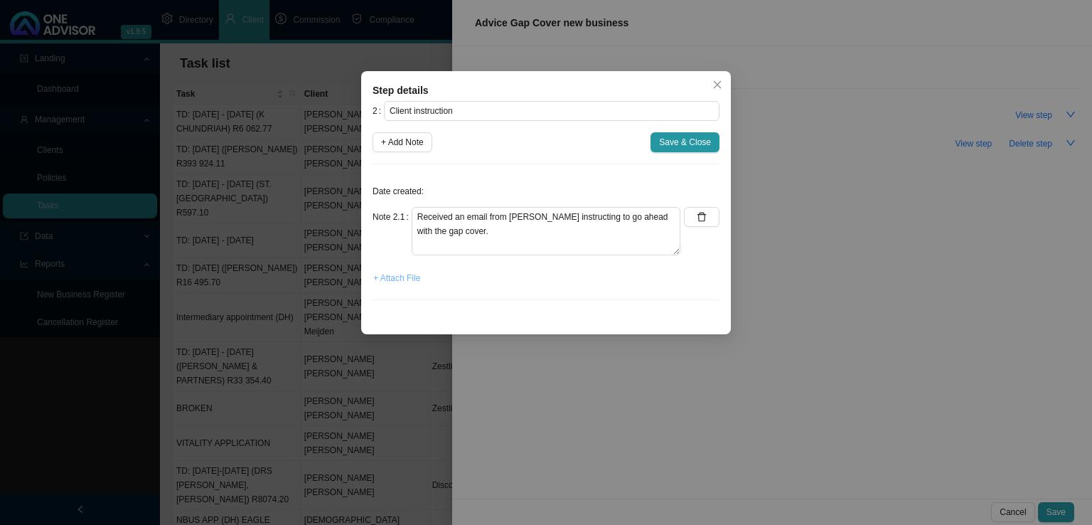
click at [385, 279] on span "+ Attach File" at bounding box center [396, 278] width 47 height 14
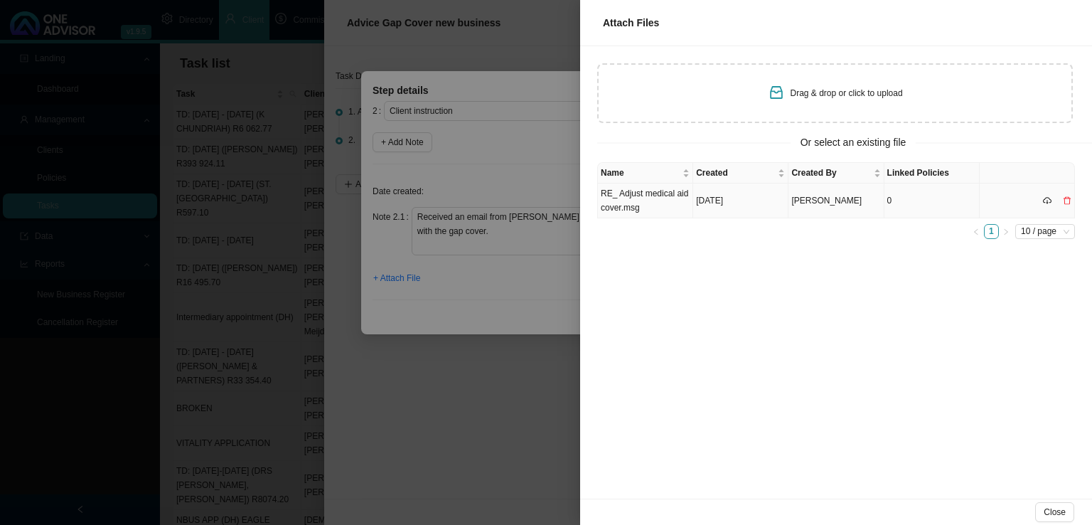
click at [622, 208] on td "RE_ Adjust medical aid cover.msg" at bounding box center [645, 200] width 95 height 35
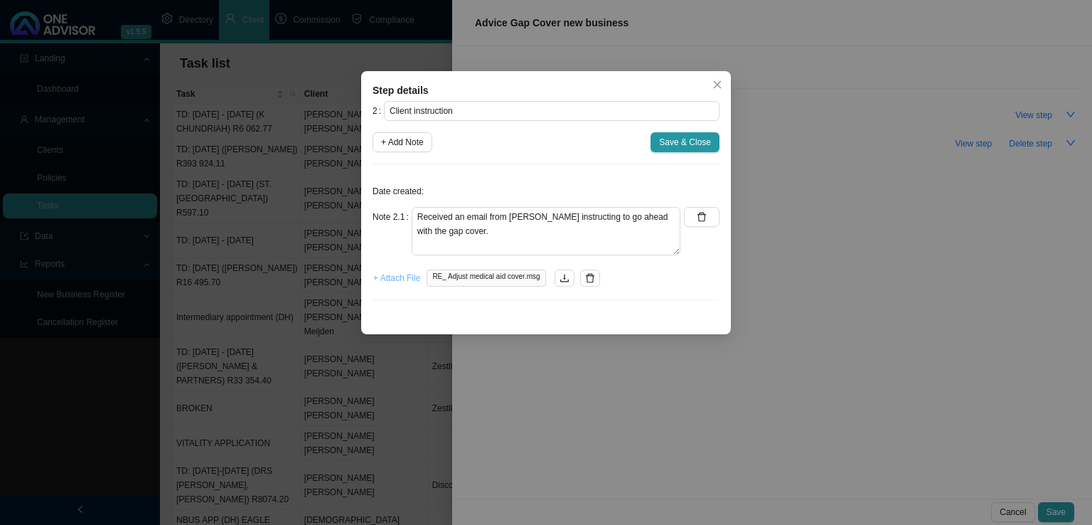
click at [381, 279] on span "+ Attach File" at bounding box center [396, 278] width 47 height 14
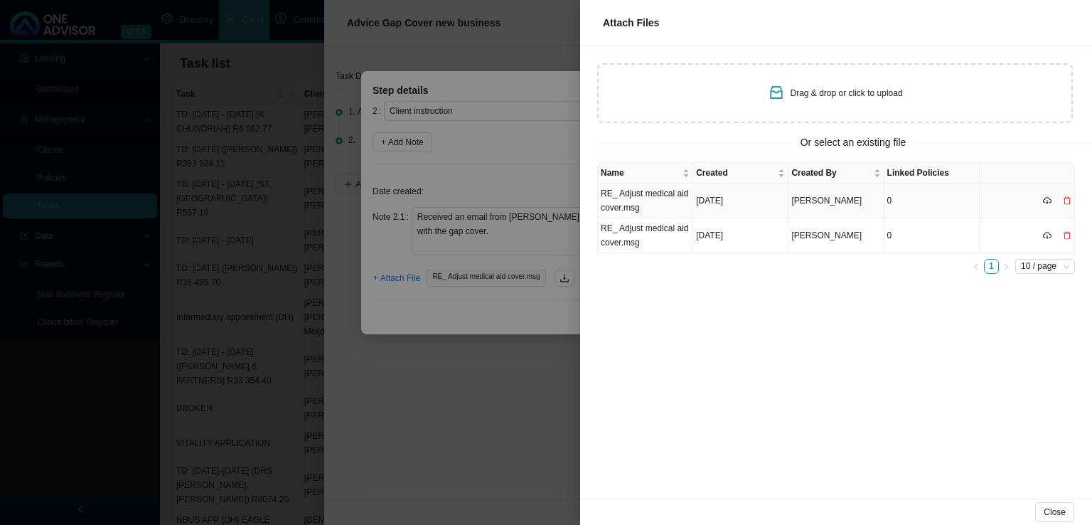
click at [623, 205] on td "RE_ Adjust medical aid cover.msg" at bounding box center [645, 200] width 95 height 35
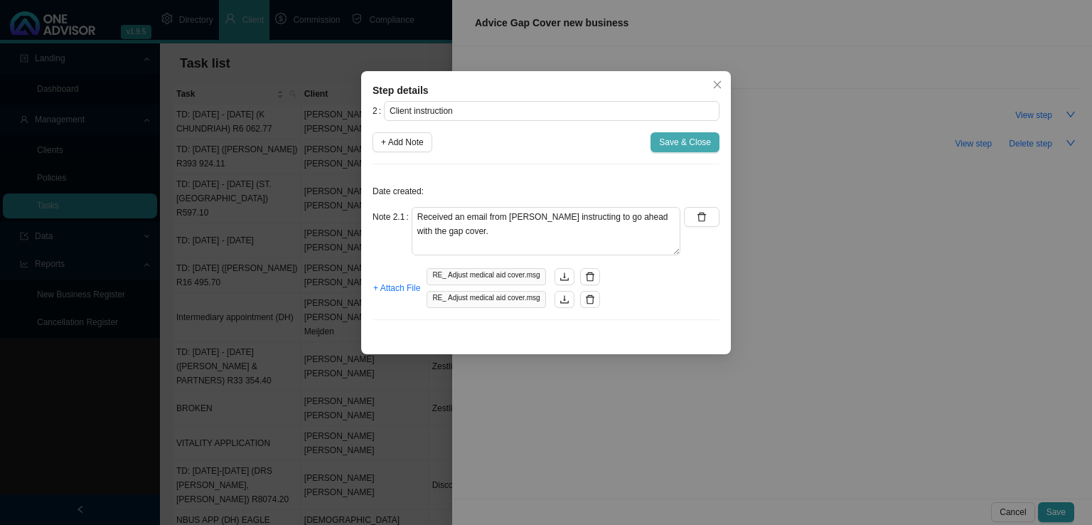
click at [670, 146] on span "Save & Close" at bounding box center [685, 142] width 52 height 14
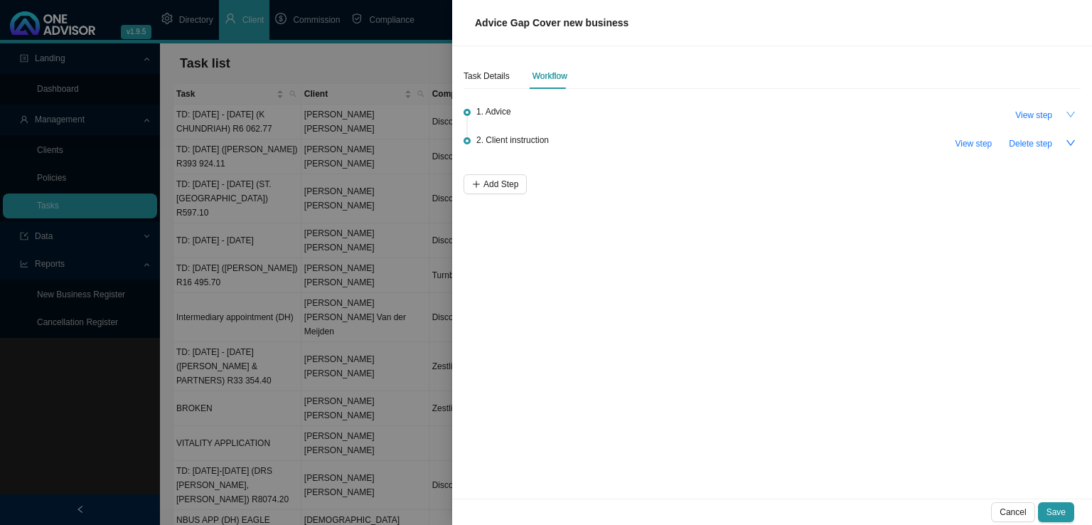
click at [1066, 113] on icon "down" at bounding box center [1070, 114] width 10 height 10
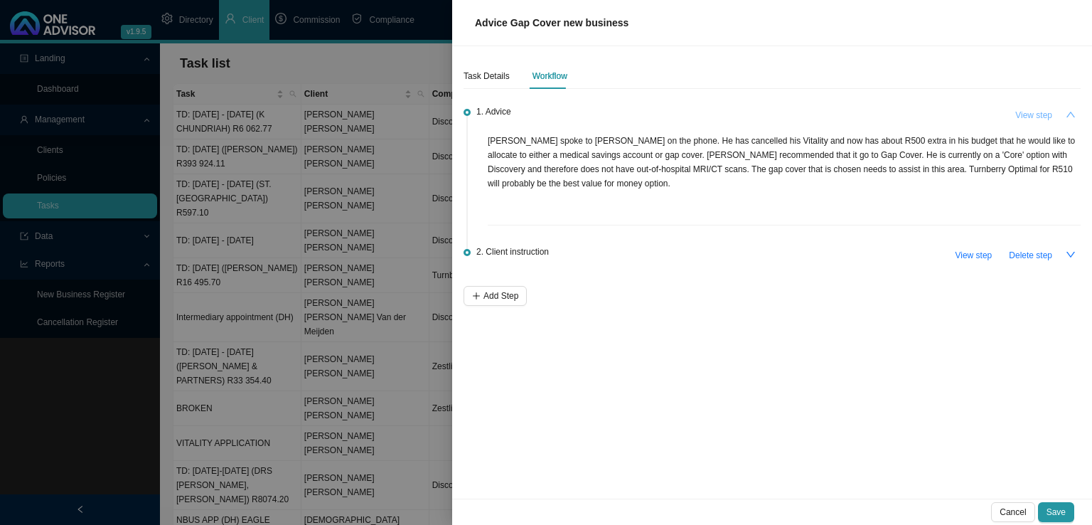
click at [1043, 111] on span "View step" at bounding box center [1033, 115] width 37 height 14
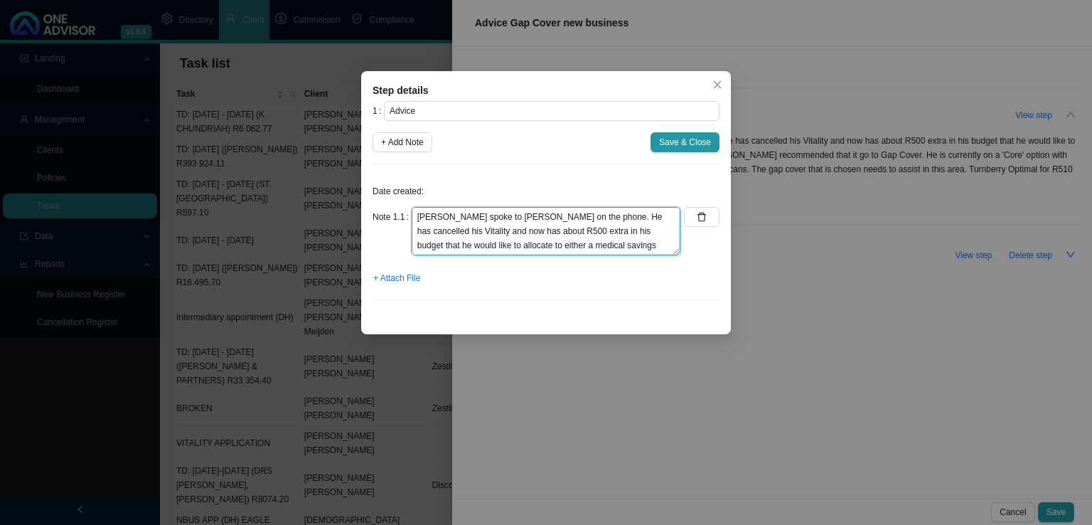
click at [666, 242] on textarea "[PERSON_NAME] spoke to [PERSON_NAME] on the phone. He has cancelled his Vitalit…" at bounding box center [546, 231] width 269 height 48
click at [570, 247] on textarea "[PERSON_NAME] spoke to [PERSON_NAME] on the phone. He has cancelled his Vitalit…" at bounding box center [546, 231] width 269 height 48
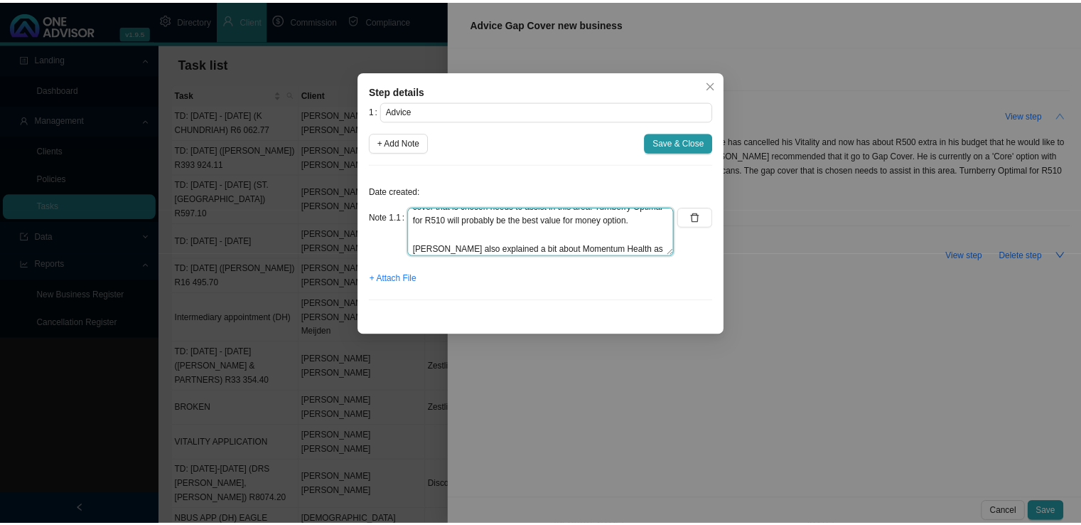
scroll to position [110, 0]
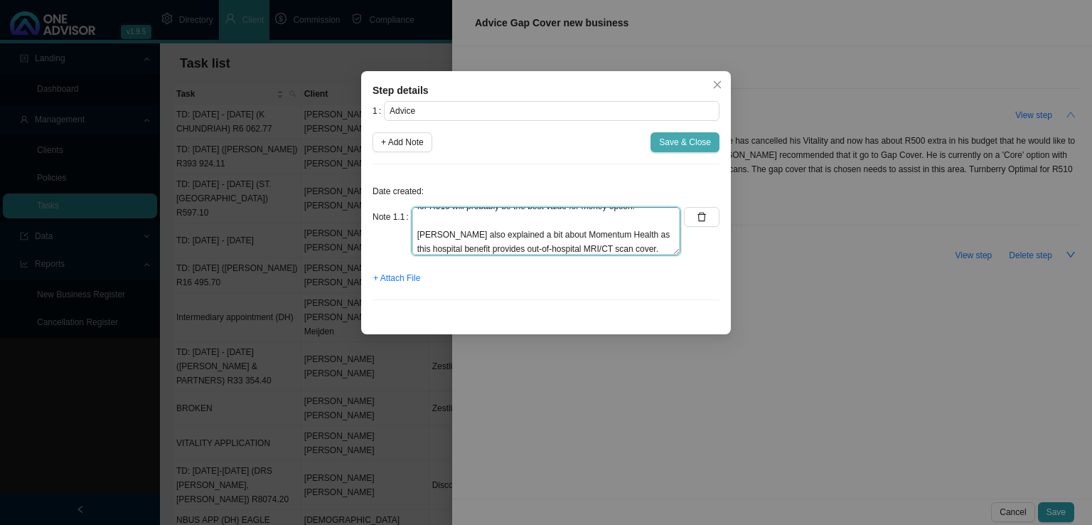
type textarea "[PERSON_NAME] spoke to [PERSON_NAME] on the phone. He has cancelled his Vitalit…"
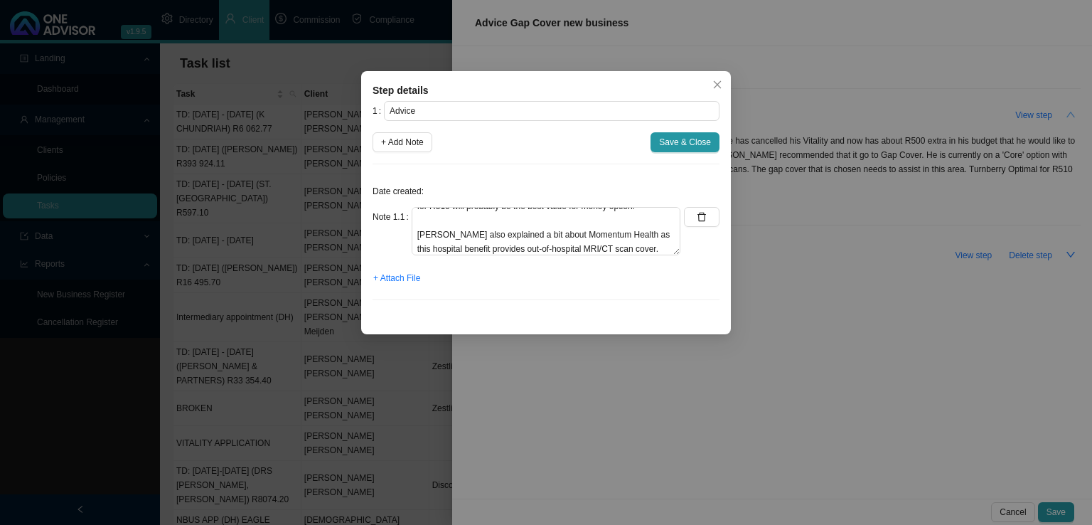
click at [689, 140] on span "Save & Close" at bounding box center [685, 142] width 52 height 14
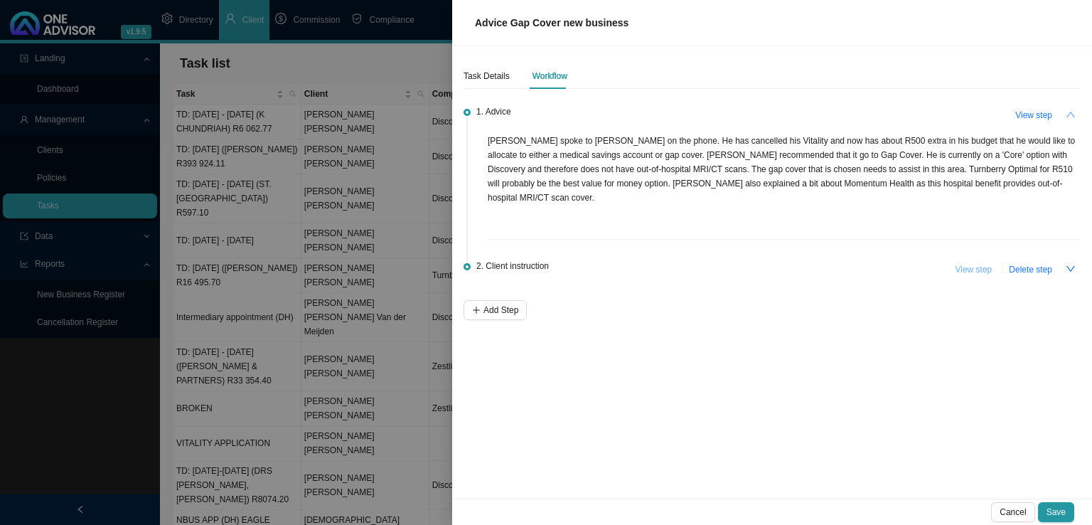
click at [974, 262] on span "View step" at bounding box center [973, 269] width 37 height 14
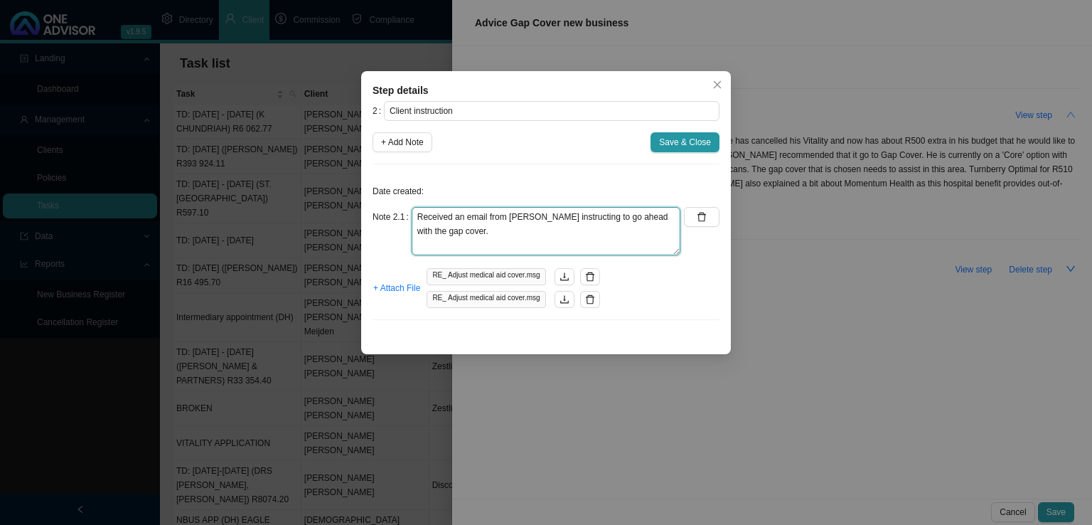
click at [457, 232] on textarea "Received an email from [PERSON_NAME] instructing to go ahead with the gap cover." at bounding box center [546, 231] width 269 height 48
click at [418, 143] on span "+ Add Note" at bounding box center [402, 142] width 43 height 14
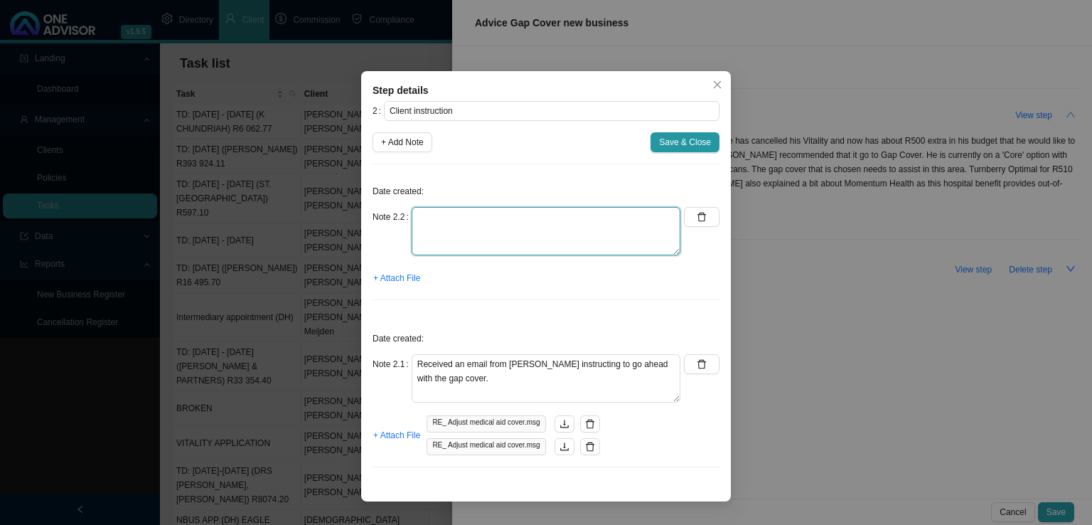
click at [468, 219] on textarea at bounding box center [546, 231] width 269 height 48
type textarea "[PERSON_NAME] had some questions which were answered"
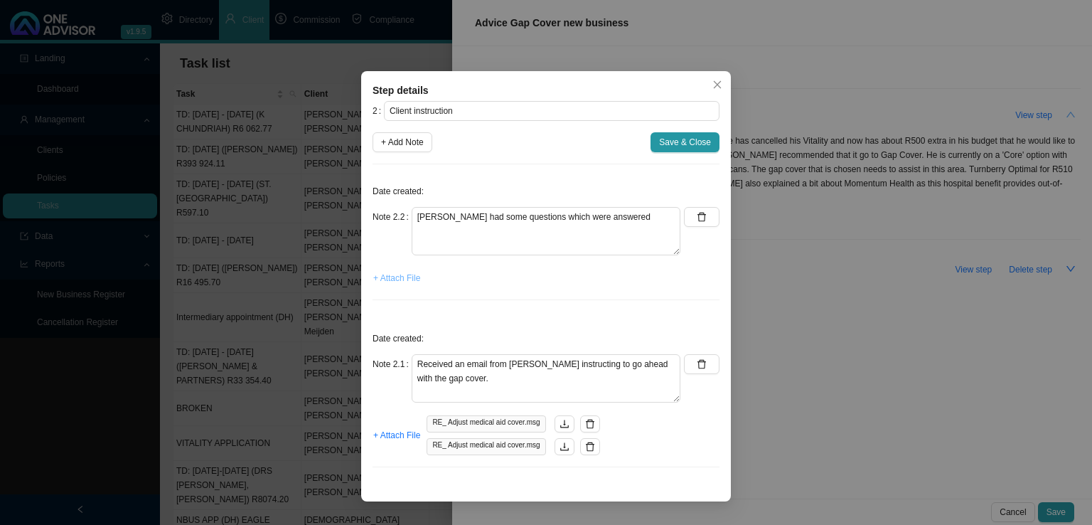
click at [392, 283] on span "+ Attach File" at bounding box center [396, 278] width 47 height 14
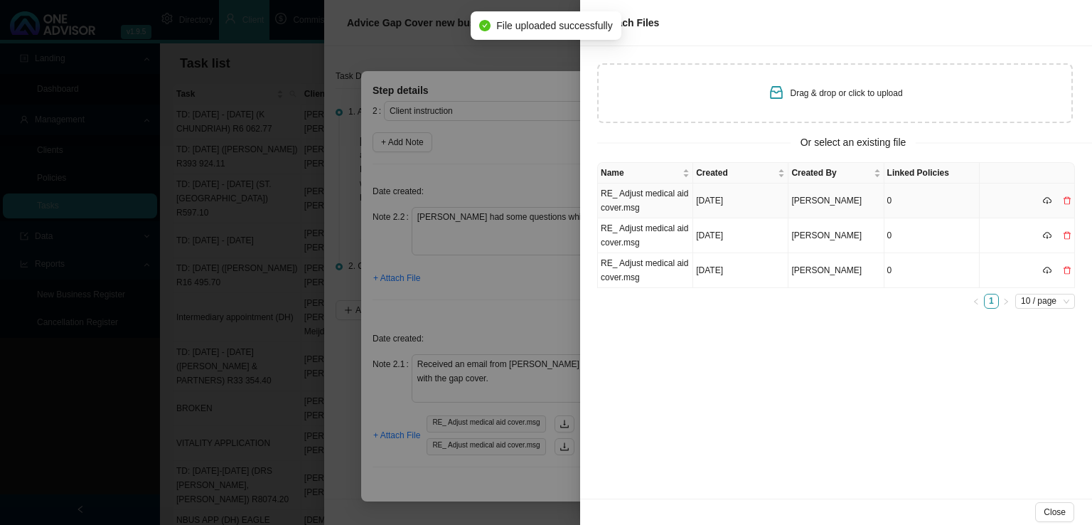
click at [648, 197] on td "RE_ Adjust medical aid cover.msg" at bounding box center [645, 200] width 95 height 35
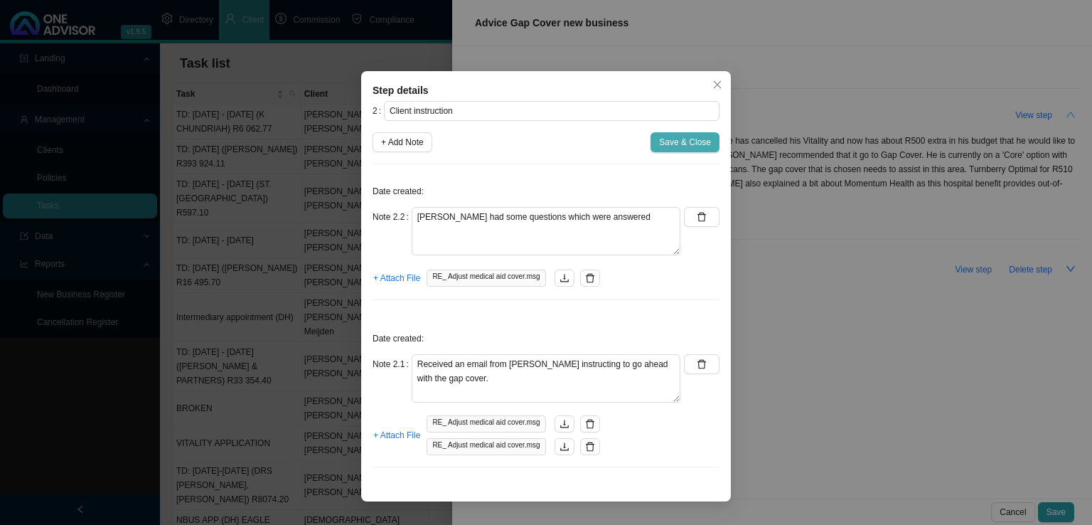
click at [691, 139] on span "Save & Close" at bounding box center [685, 142] width 52 height 14
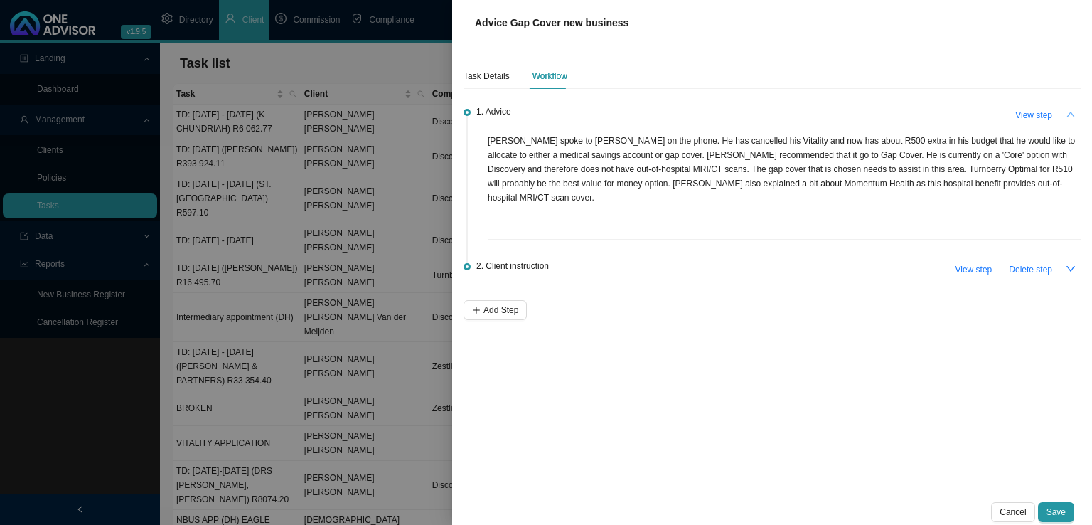
click at [625, 330] on div "Task Details Workflow 1. Advice View step [PERSON_NAME] spoke to [PERSON_NAME] …" at bounding box center [772, 272] width 640 height 452
click at [466, 85] on div "Task Details" at bounding box center [486, 76] width 46 height 26
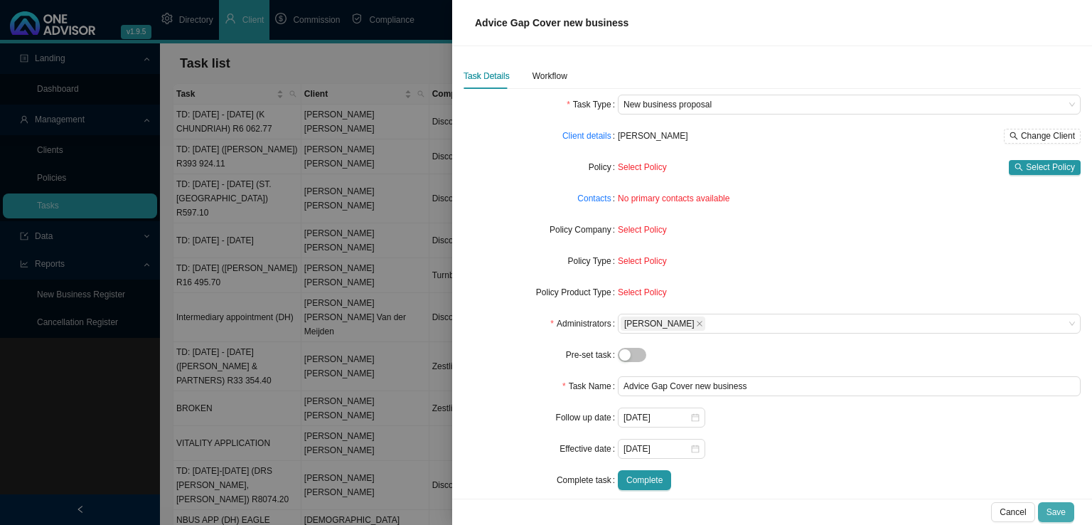
click at [1060, 508] on span "Save" at bounding box center [1055, 512] width 19 height 14
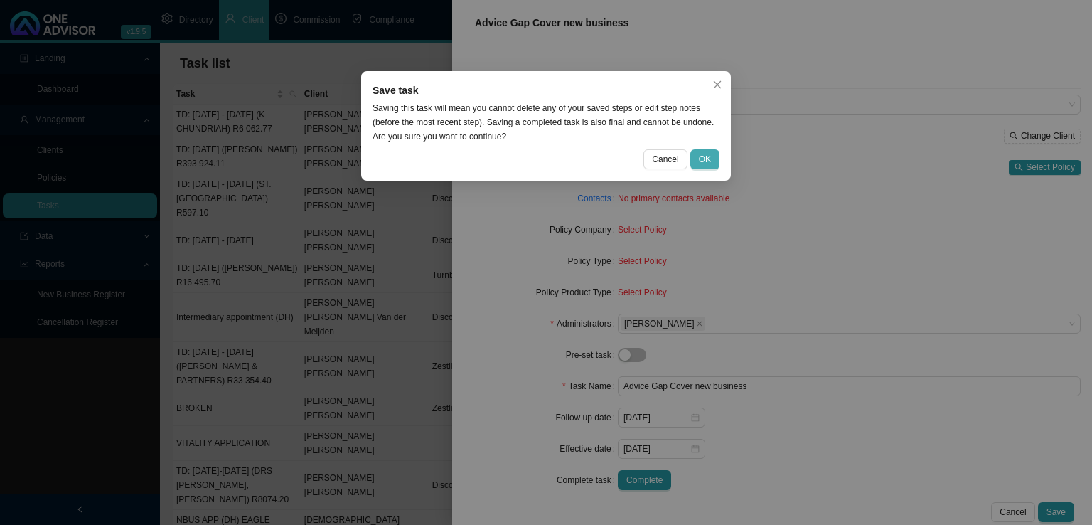
click at [706, 161] on span "OK" at bounding box center [705, 159] width 12 height 14
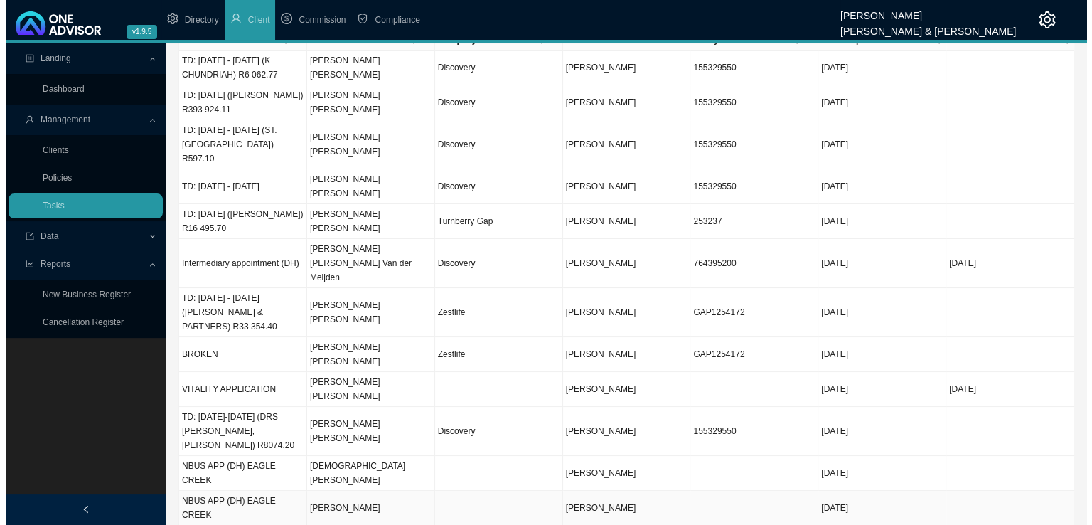
scroll to position [0, 0]
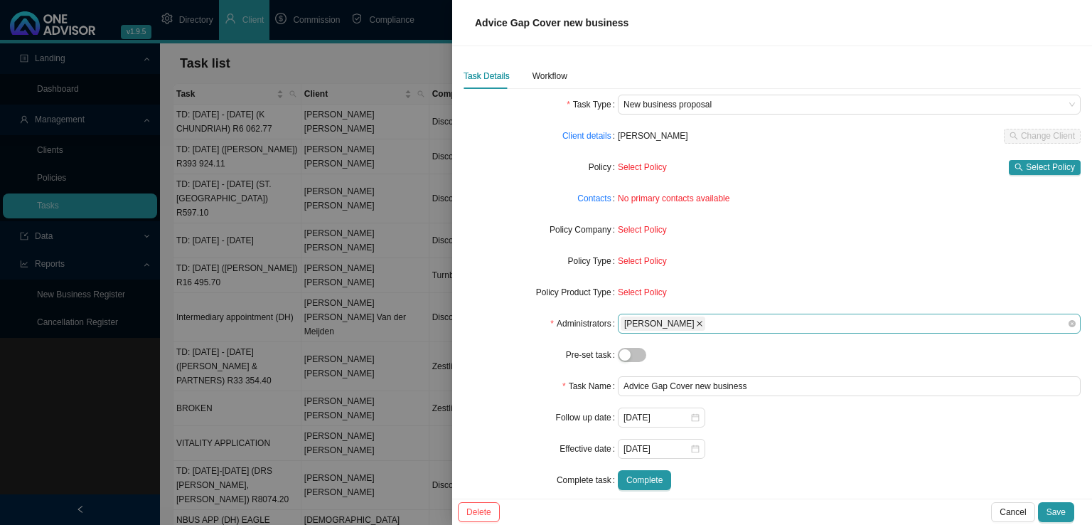
click at [696, 325] on icon "close" at bounding box center [699, 323] width 7 height 7
click at [685, 322] on div at bounding box center [843, 323] width 444 height 11
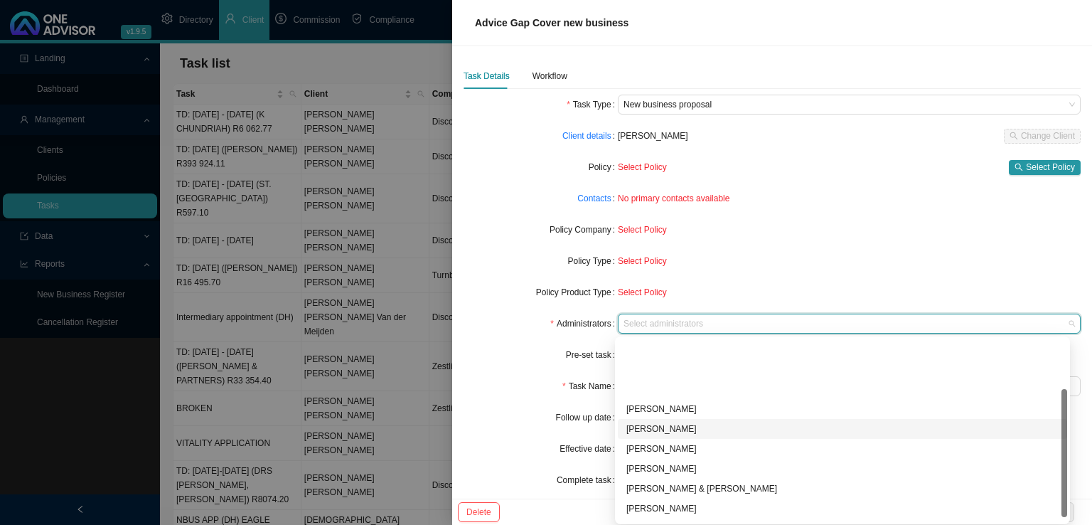
scroll to position [77, 0]
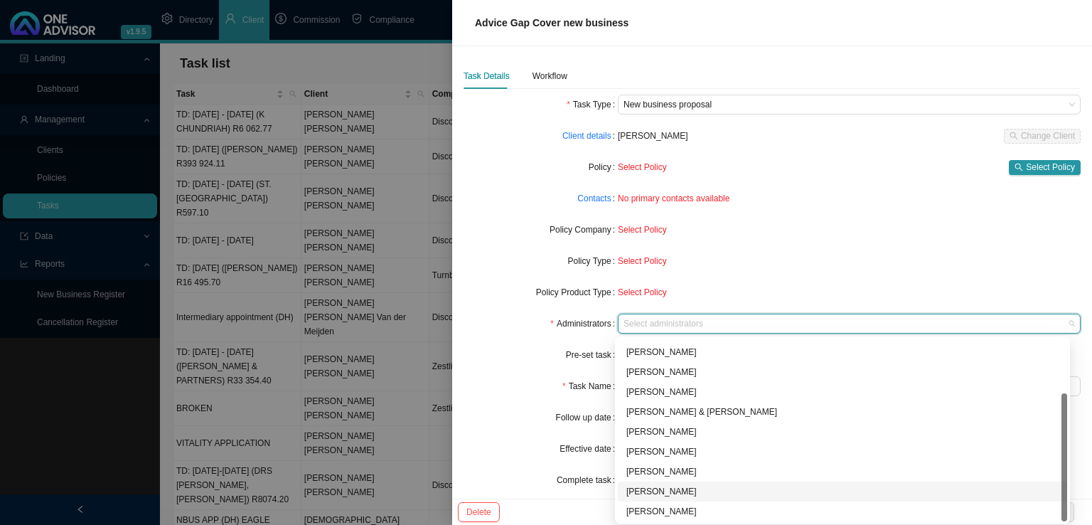
click at [657, 486] on div "[PERSON_NAME]" at bounding box center [842, 491] width 432 height 14
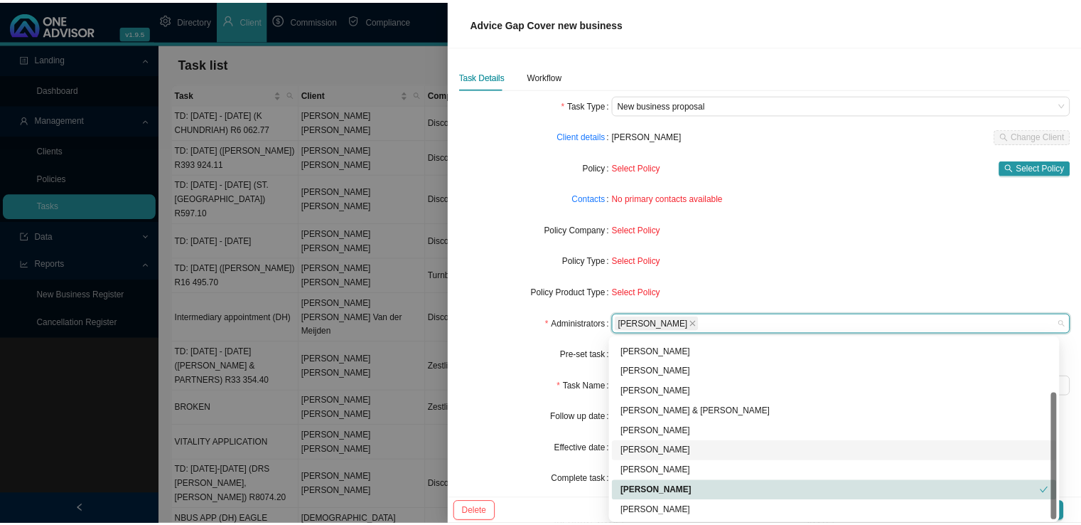
scroll to position [0, 0]
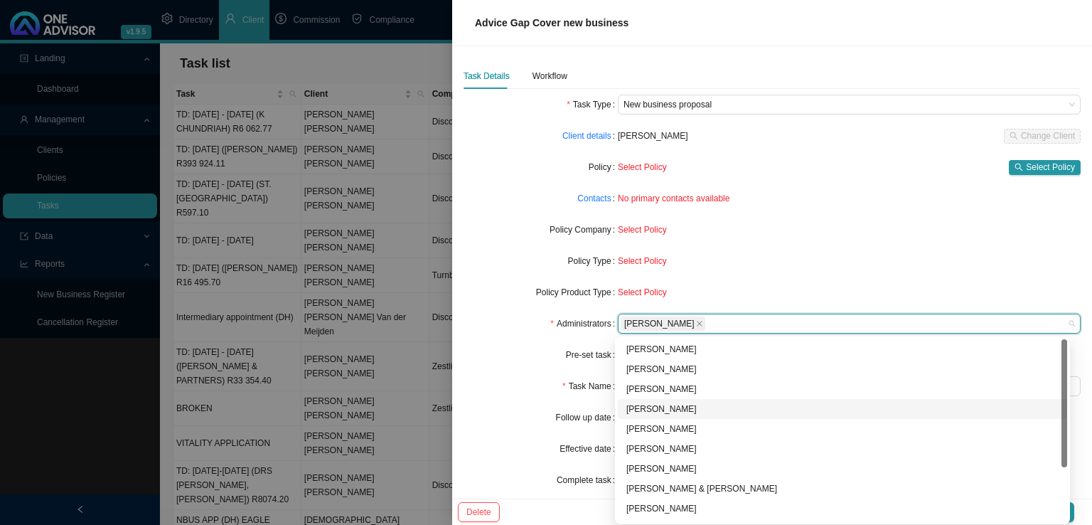
click at [651, 405] on div "[PERSON_NAME]" at bounding box center [842, 409] width 432 height 14
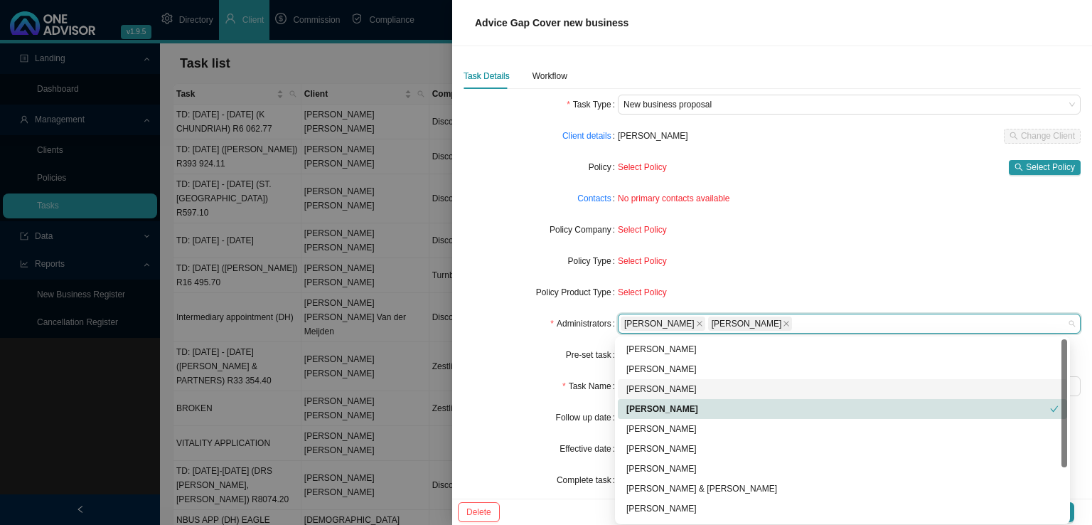
click at [473, 342] on form "Task Type New business proposal Client details [PERSON_NAME] Change Client Poli…" at bounding box center [771, 292] width 617 height 395
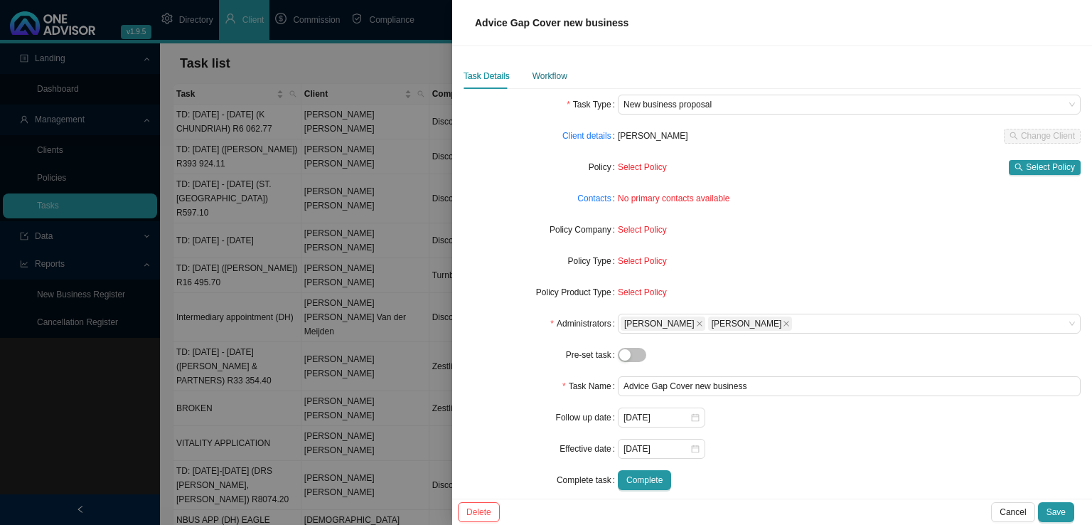
click at [546, 75] on div "Workflow" at bounding box center [549, 76] width 35 height 14
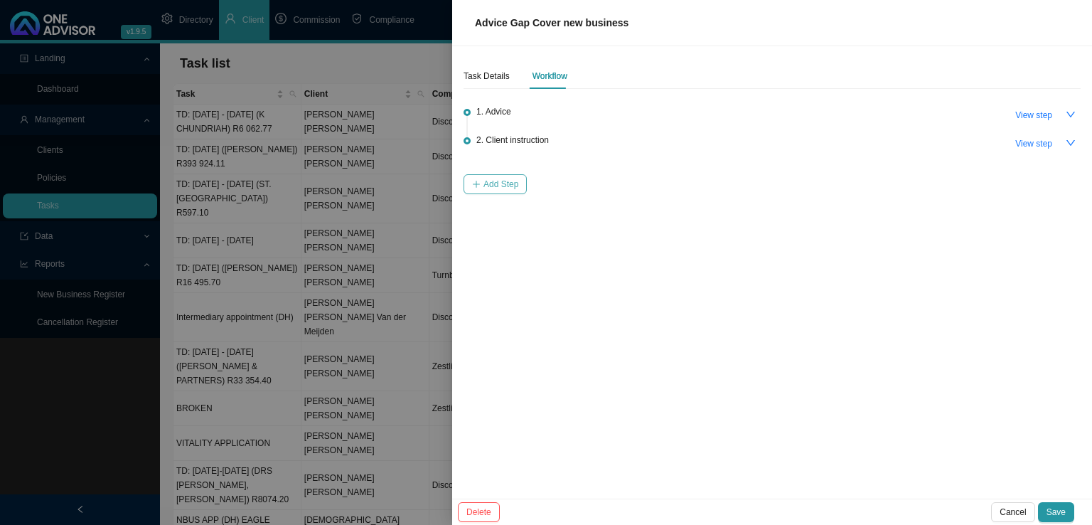
click at [503, 185] on span "Add Step" at bounding box center [500, 184] width 35 height 14
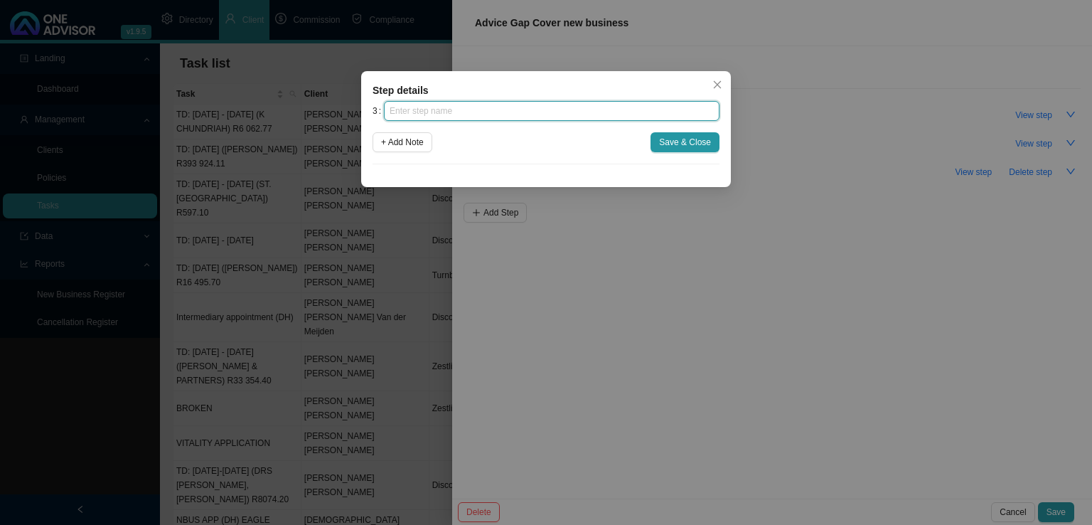
click at [462, 109] on input "text" at bounding box center [551, 111] width 335 height 20
type input "Paperwork"
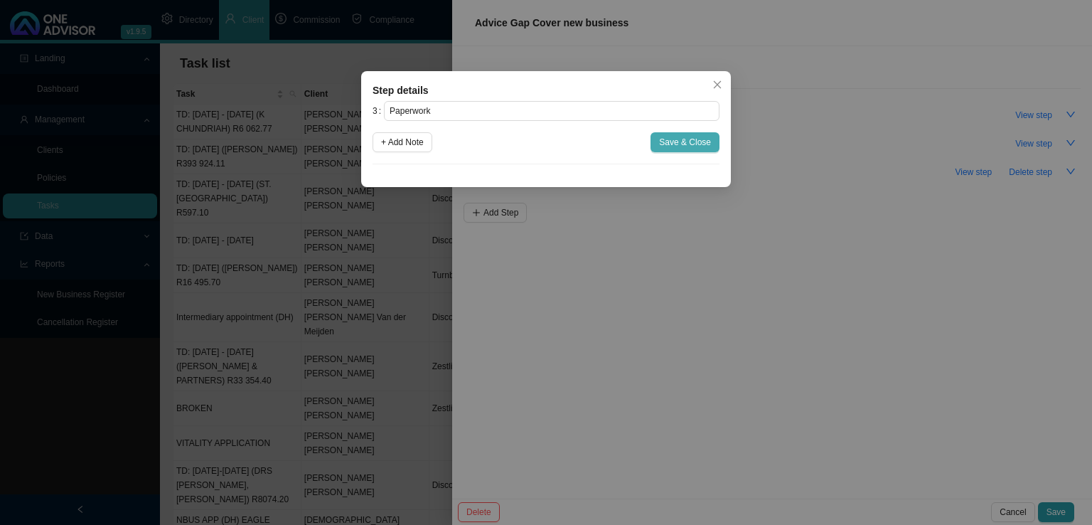
click at [702, 143] on span "Save & Close" at bounding box center [685, 142] width 52 height 14
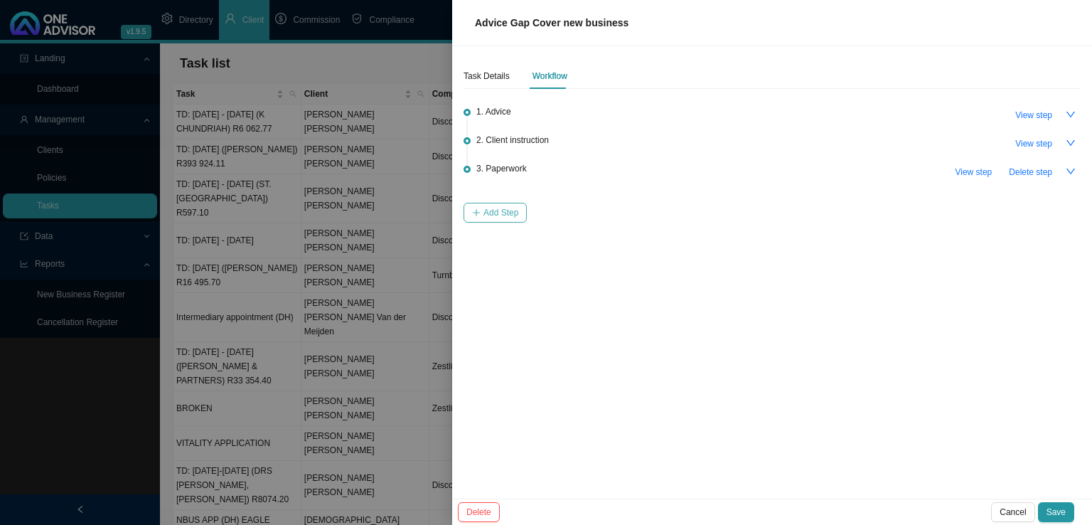
click at [489, 222] on button "Add Step" at bounding box center [494, 213] width 63 height 20
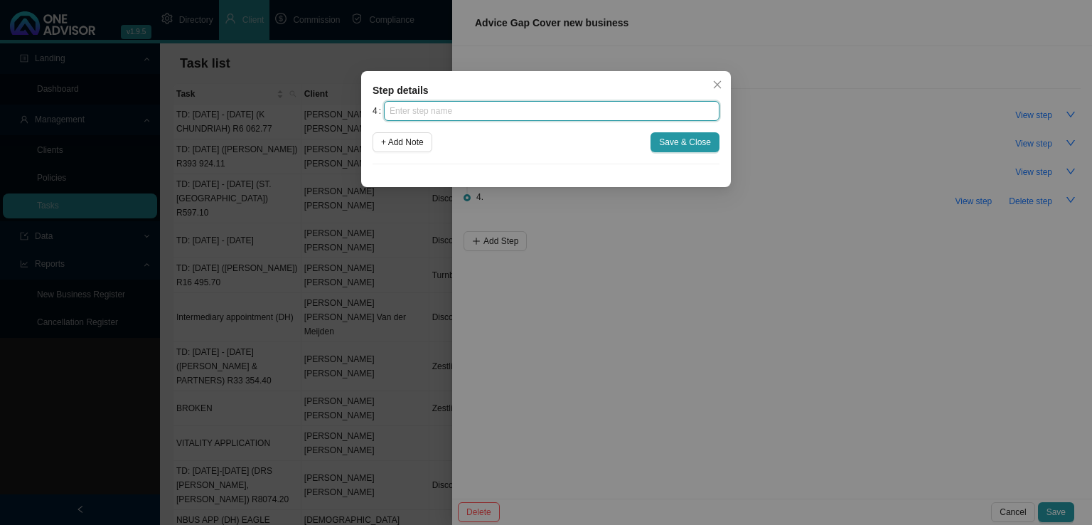
click at [444, 112] on input "text" at bounding box center [551, 111] width 335 height 20
type input "Submission"
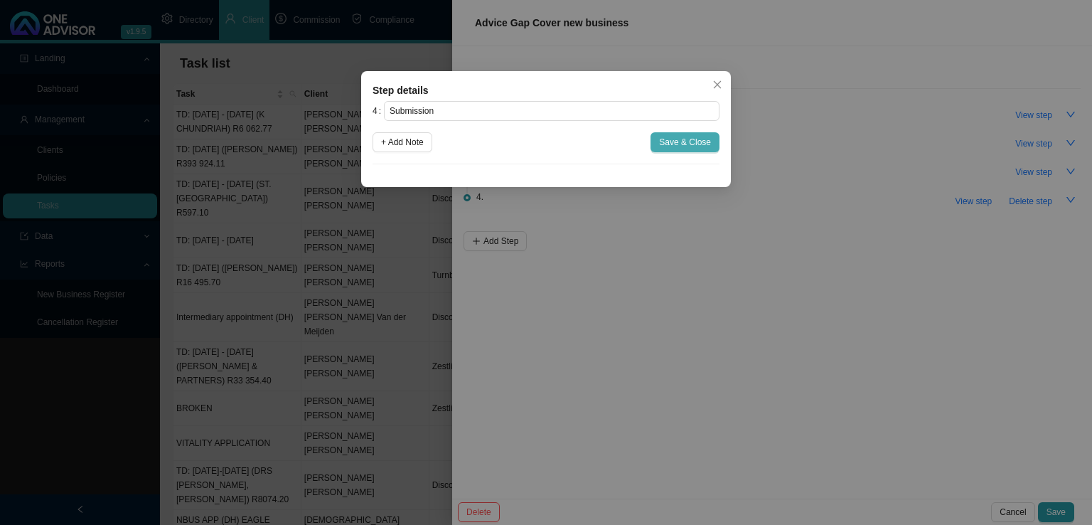
click at [697, 144] on span "Save & Close" at bounding box center [685, 142] width 52 height 14
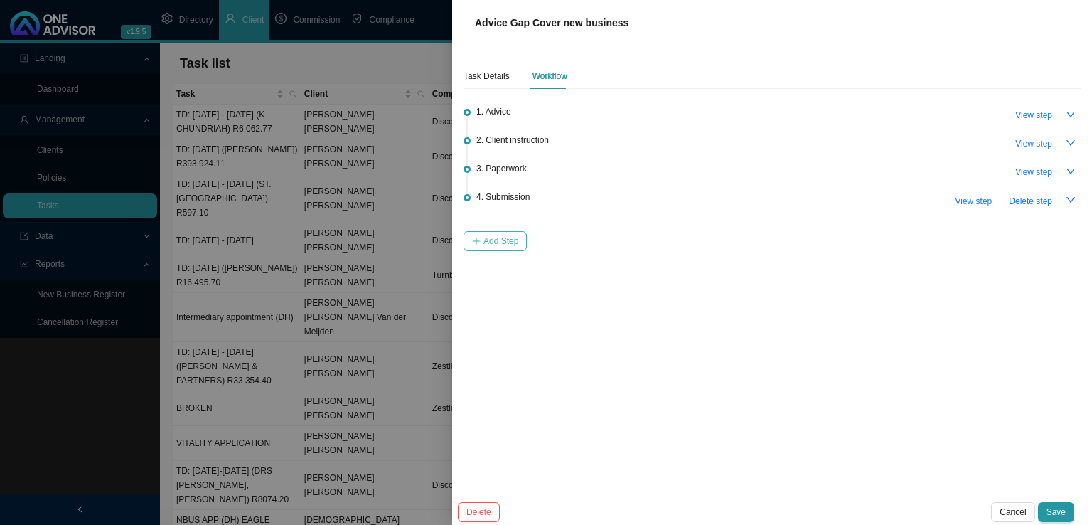
click at [498, 240] on span "Add Step" at bounding box center [500, 241] width 35 height 14
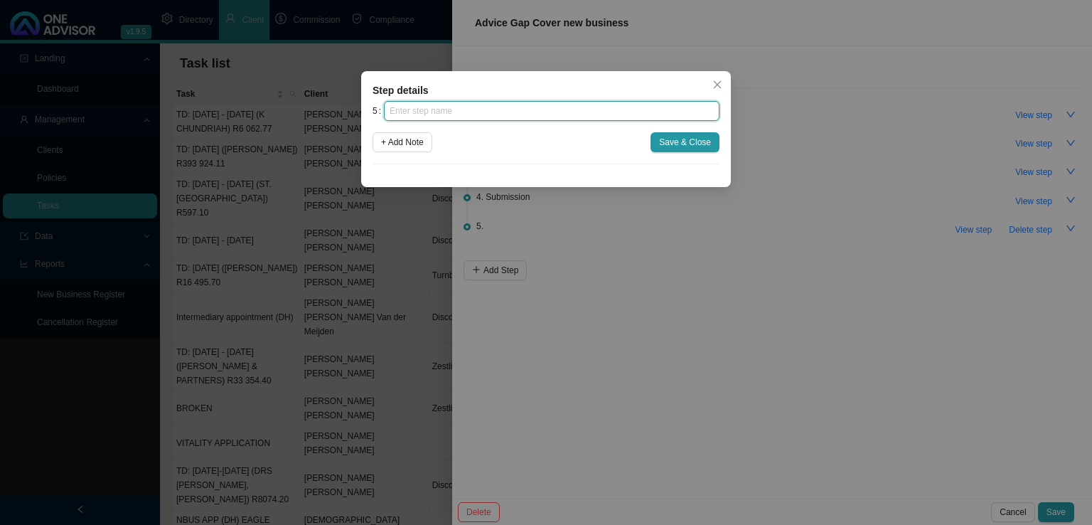
click at [452, 116] on input "text" at bounding box center [551, 111] width 335 height 20
type input "Confirmation of works done"
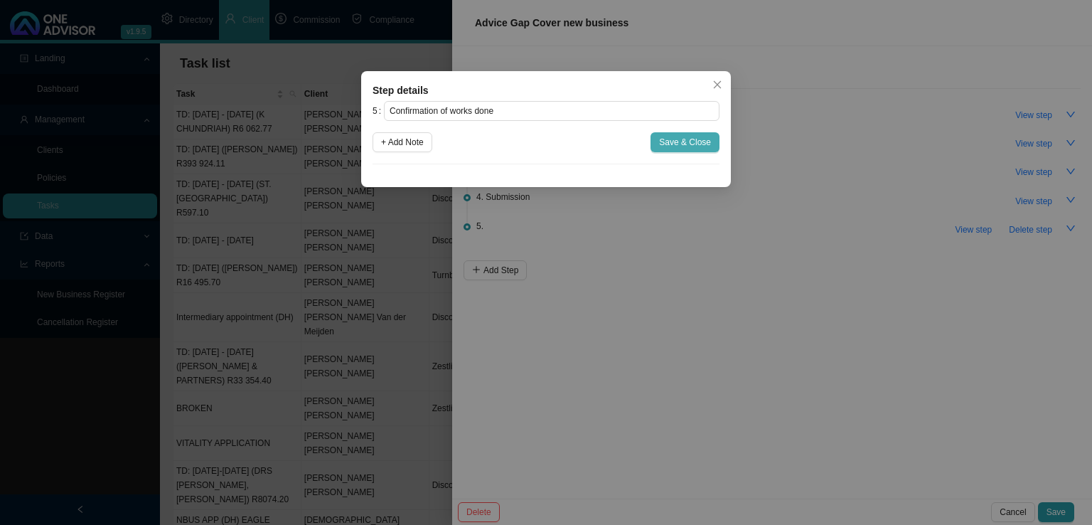
click at [680, 141] on span "Save & Close" at bounding box center [685, 142] width 52 height 14
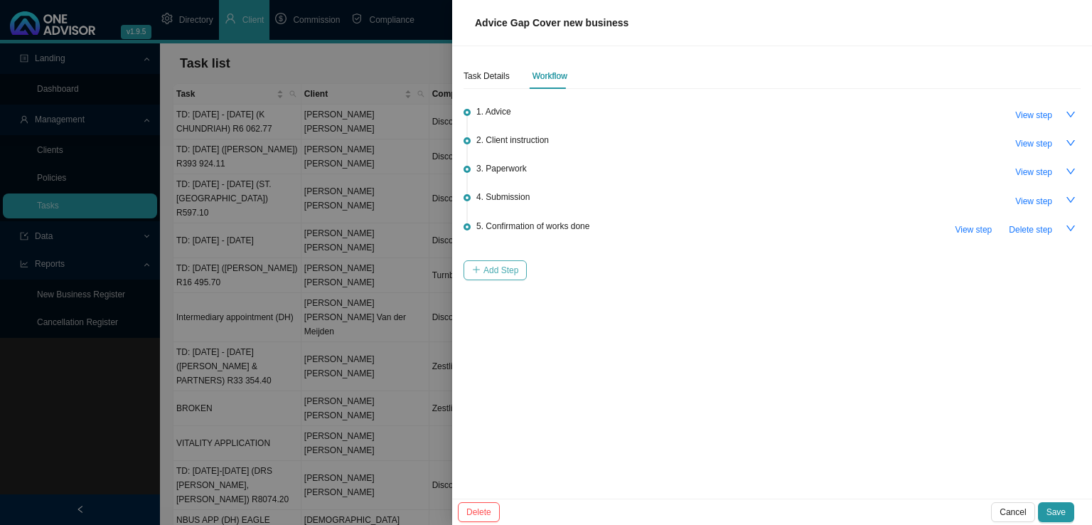
click at [505, 265] on span "Add Step" at bounding box center [500, 270] width 35 height 14
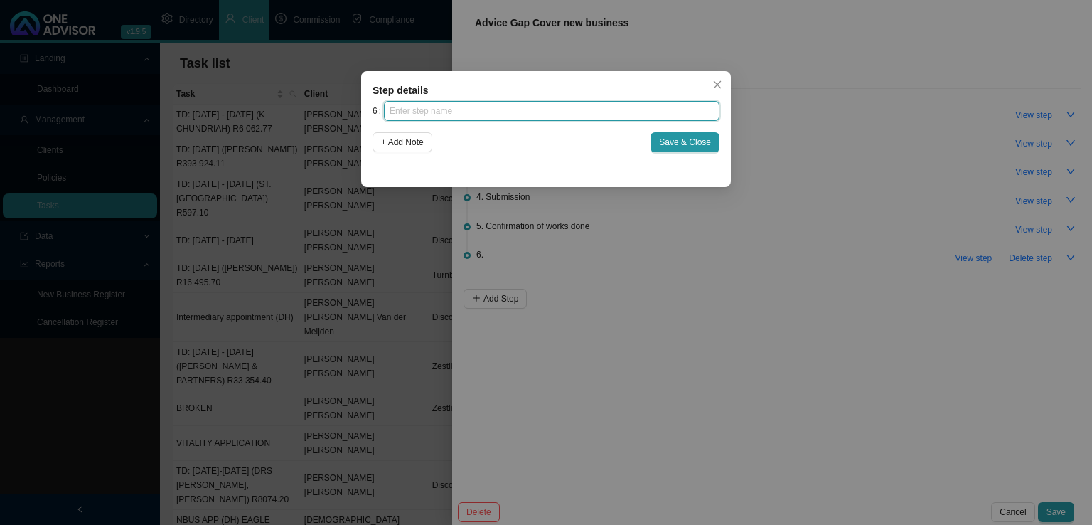
click at [434, 118] on input "text" at bounding box center [551, 111] width 335 height 20
type input "Update schedule"
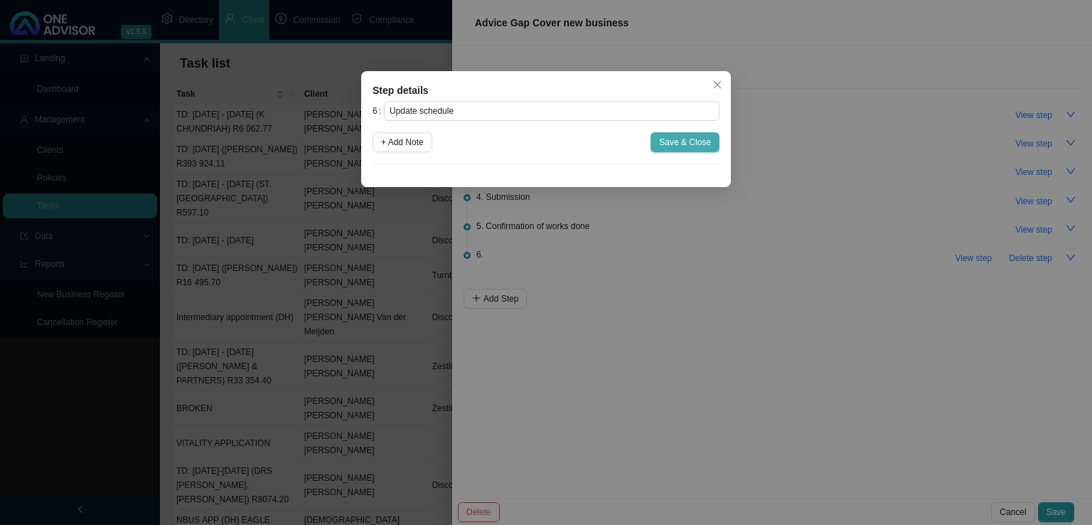
click at [707, 149] on span "Save & Close" at bounding box center [685, 142] width 52 height 14
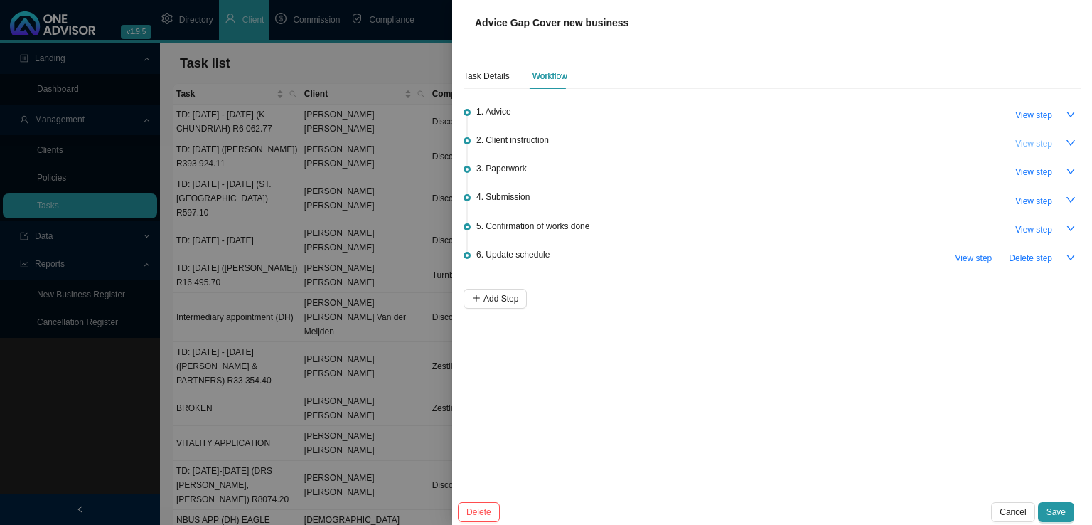
click at [1027, 138] on span "View step" at bounding box center [1033, 143] width 37 height 14
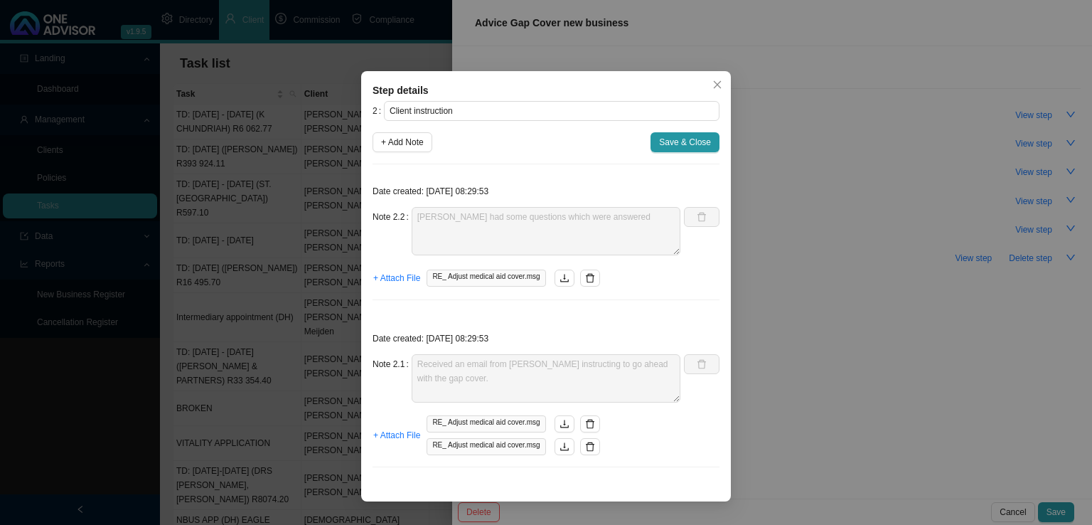
click at [672, 129] on div "2 Client instruction + Add Note Save & Close Date created: [DATE] 08:29:53 Note…" at bounding box center [545, 289] width 347 height 377
click at [669, 140] on span "Save & Close" at bounding box center [685, 142] width 52 height 14
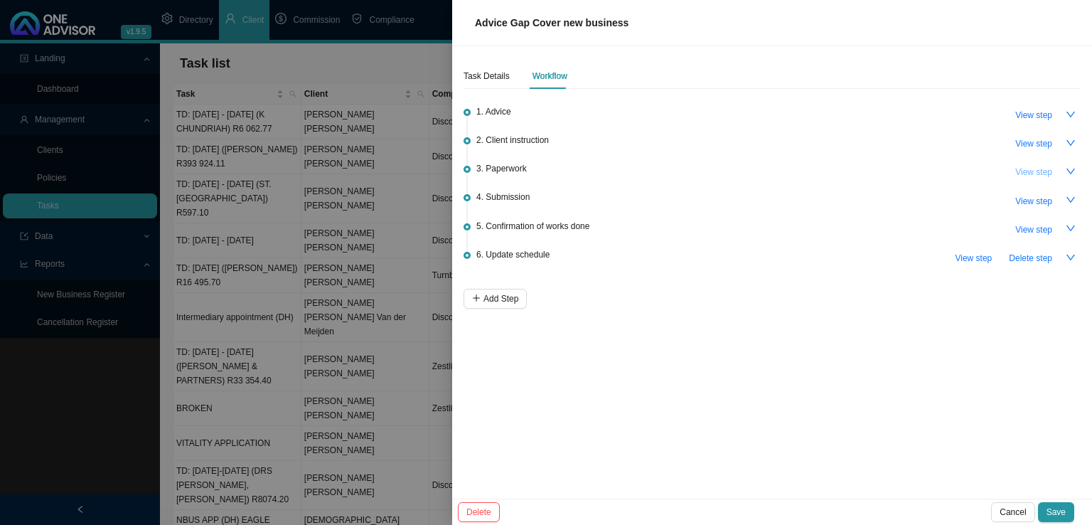
click at [1038, 171] on span "View step" at bounding box center [1033, 172] width 37 height 14
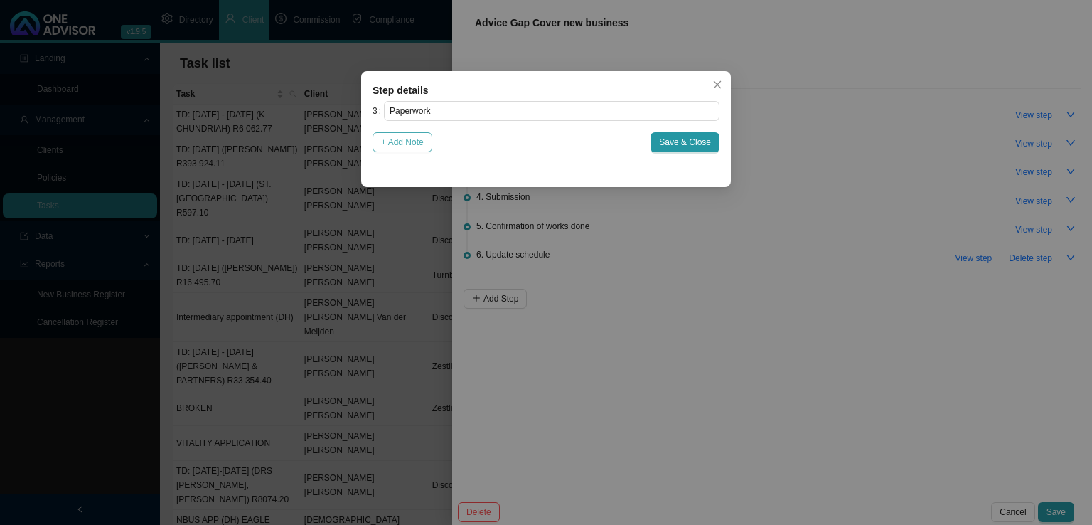
click at [406, 141] on span "+ Add Note" at bounding box center [402, 142] width 43 height 14
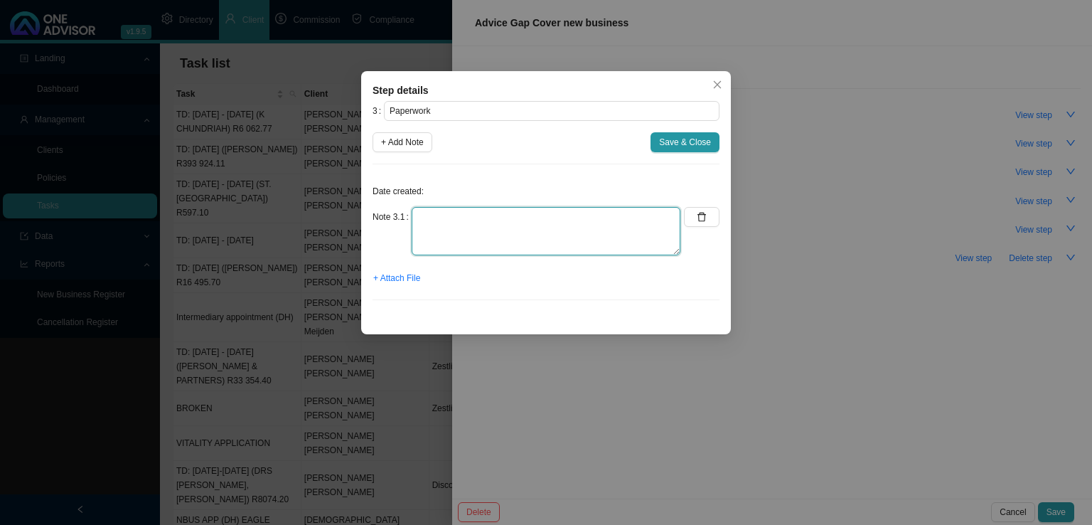
click at [443, 210] on textarea at bounding box center [546, 231] width 269 height 48
type textarea "[PERSON_NAME] has emailed [PERSON_NAME] the application form and waiting periods"
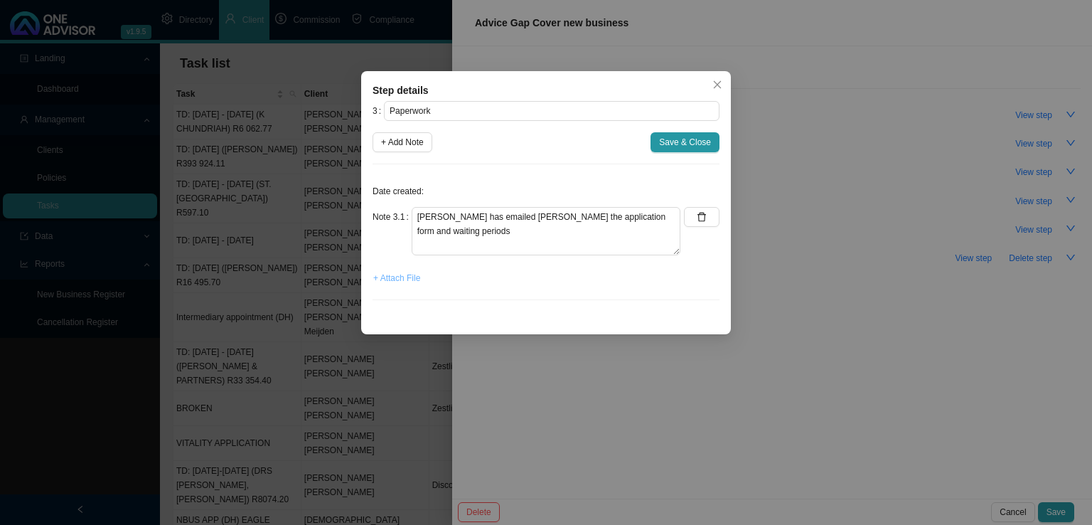
click at [390, 276] on span "+ Attach File" at bounding box center [396, 278] width 47 height 14
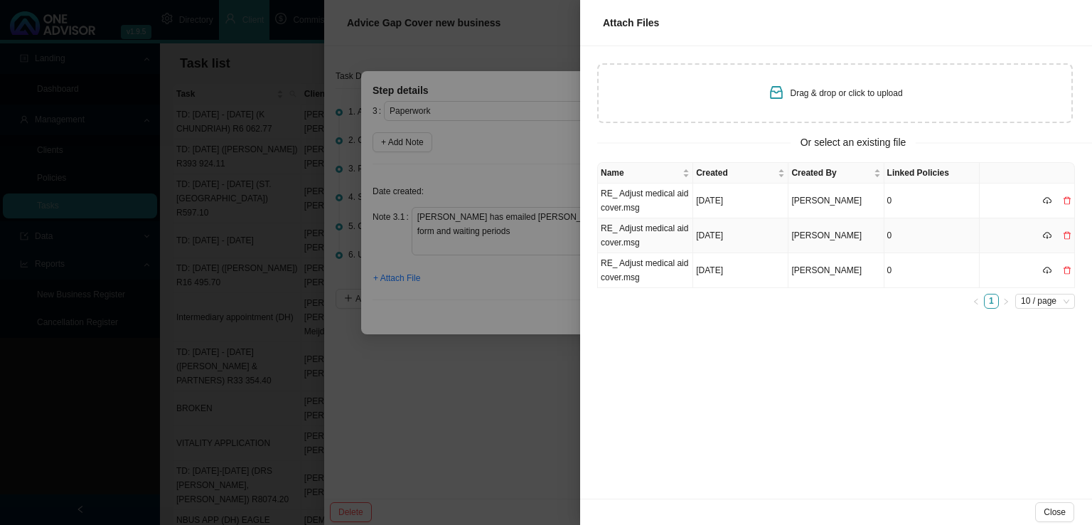
click at [669, 234] on td "RE_ Adjust medical aid cover.msg" at bounding box center [645, 235] width 95 height 35
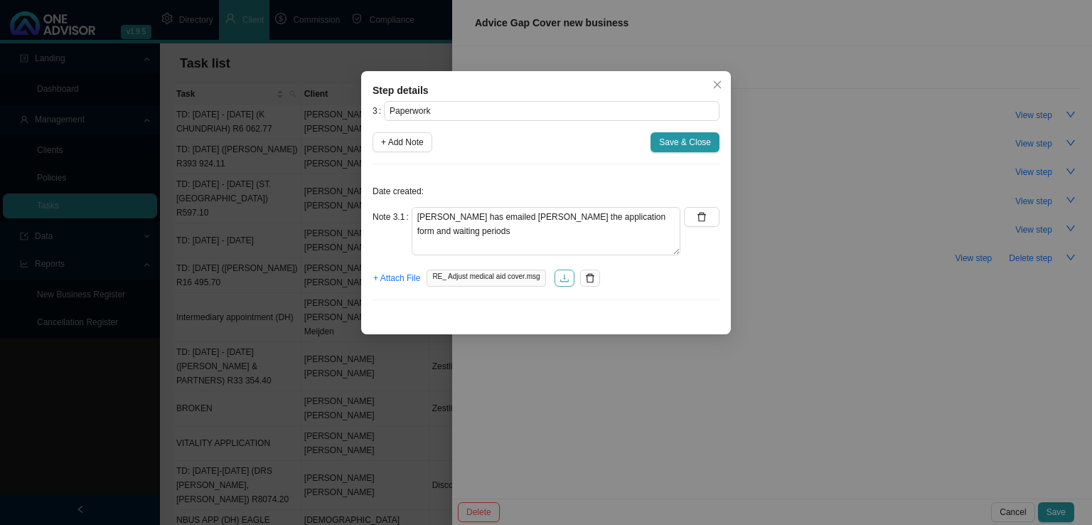
click at [560, 274] on icon "download" at bounding box center [564, 278] width 10 height 10
click at [692, 135] on span "Save & Close" at bounding box center [685, 142] width 52 height 14
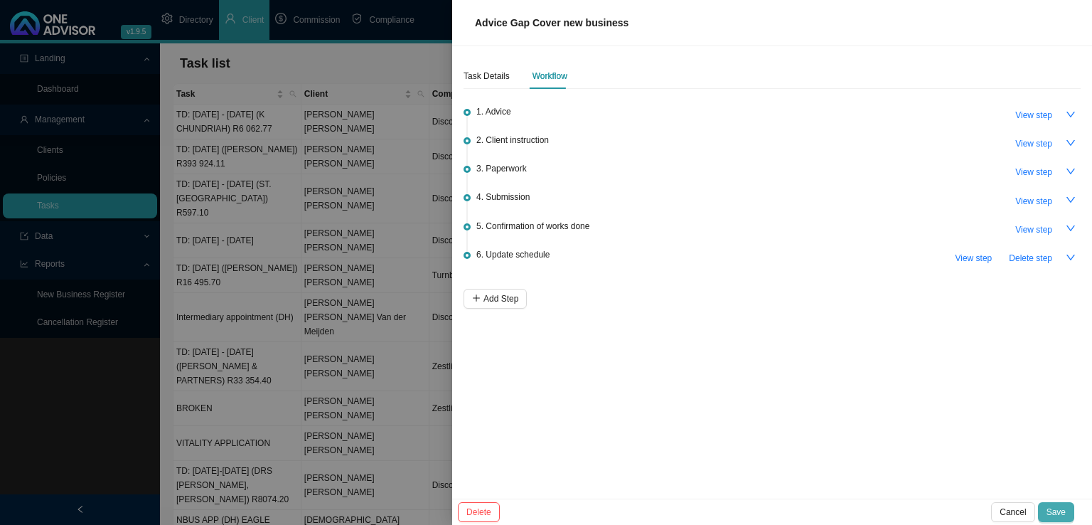
click at [1062, 512] on span "Save" at bounding box center [1055, 512] width 19 height 14
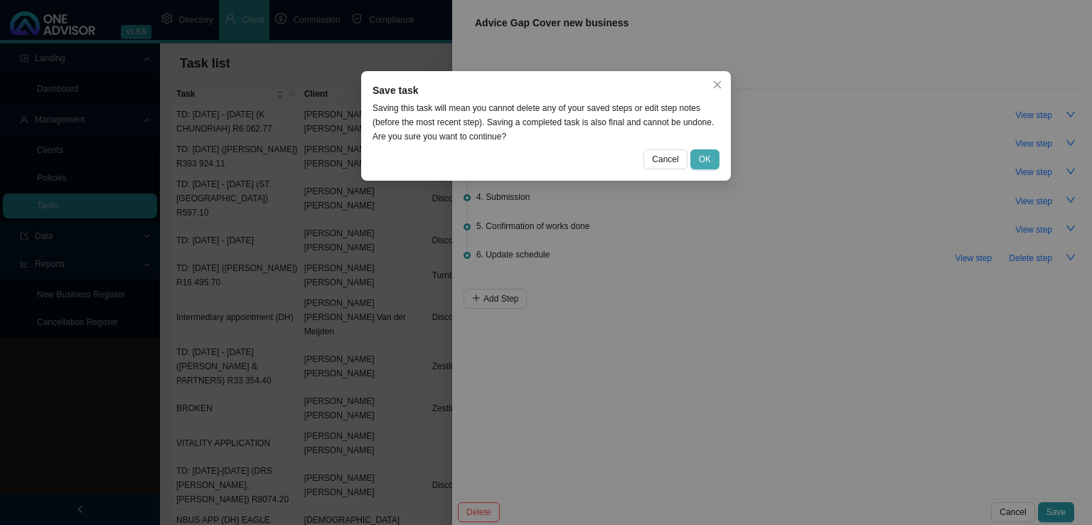
click at [701, 159] on span "OK" at bounding box center [705, 159] width 12 height 14
